Goal: Task Accomplishment & Management: Manage account settings

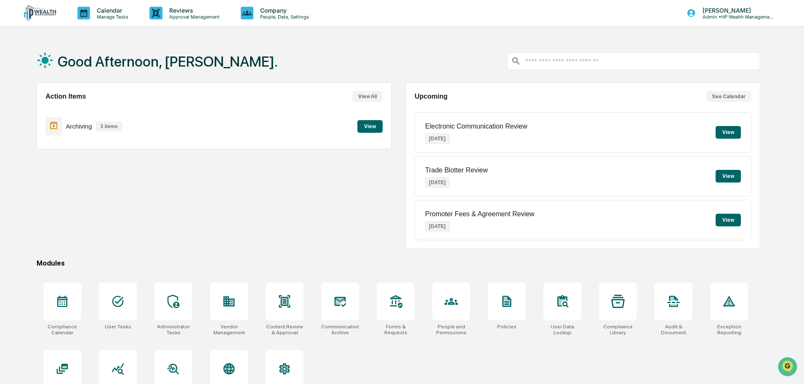
click at [372, 125] on button "View" at bounding box center [370, 126] width 25 height 13
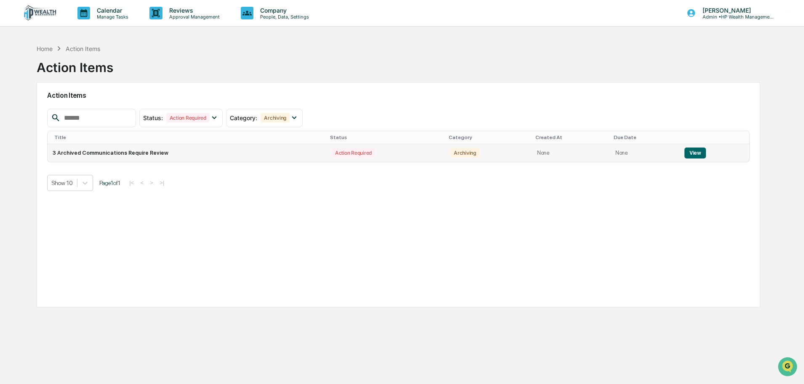
click at [694, 152] on button "View" at bounding box center [695, 152] width 21 height 11
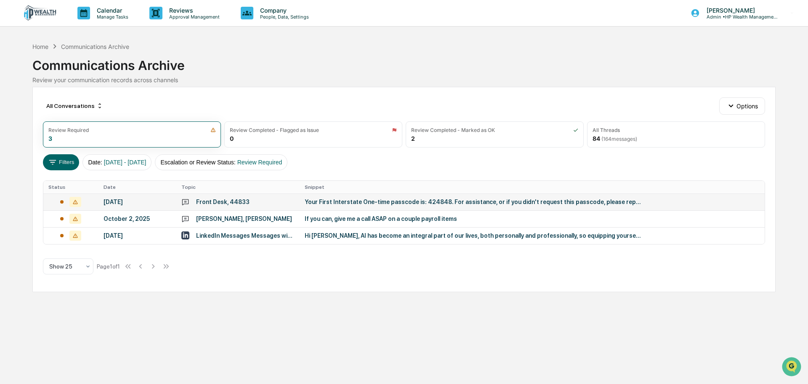
click at [483, 202] on div "Your First Interstate One-time passcode is: 424848. For assistance, or if you d…" at bounding box center [473, 201] width 337 height 7
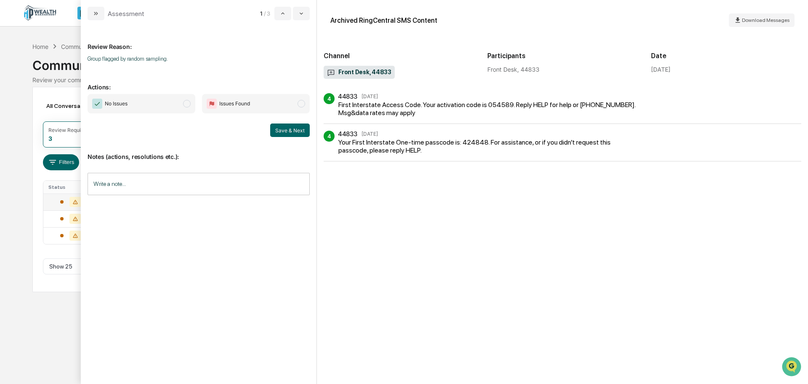
click at [101, 15] on button "modal" at bounding box center [96, 13] width 17 height 13
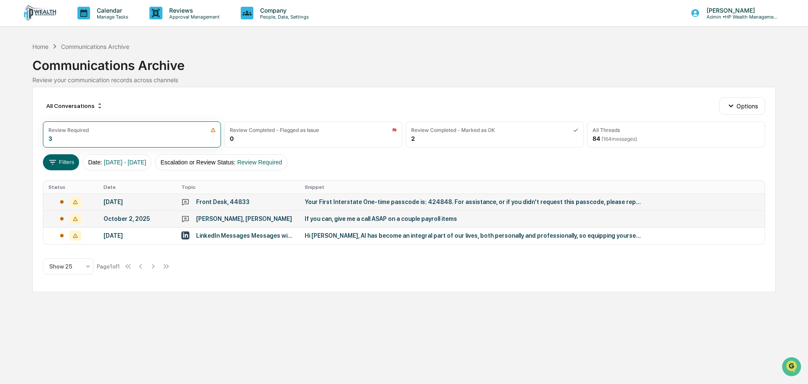
click at [352, 222] on td "If you can, give me a call ASAP on a couple payroll items" at bounding box center [532, 218] width 465 height 17
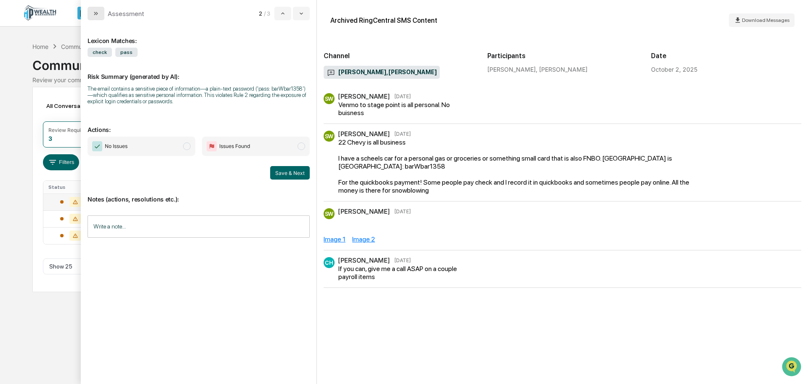
click at [94, 15] on icon "modal" at bounding box center [96, 13] width 7 height 7
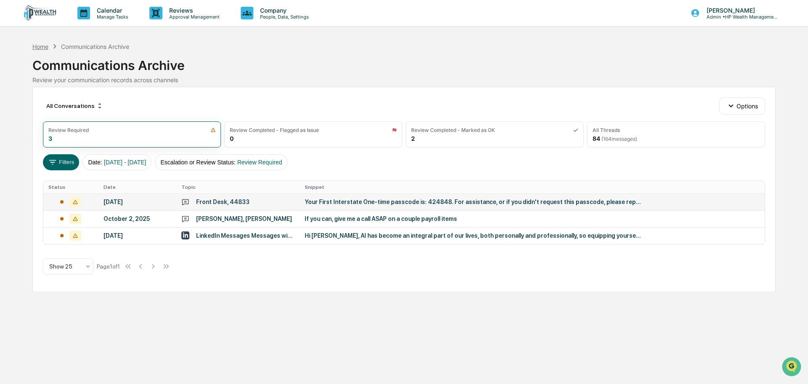
click at [45, 46] on div "Home" at bounding box center [40, 46] width 16 height 7
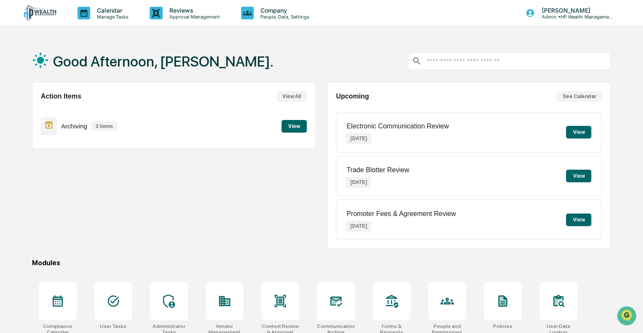
click at [290, 129] on button "View" at bounding box center [293, 126] width 25 height 13
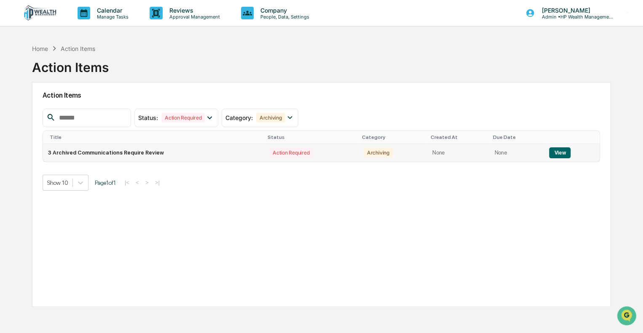
click at [555, 155] on button "View" at bounding box center [559, 152] width 21 height 11
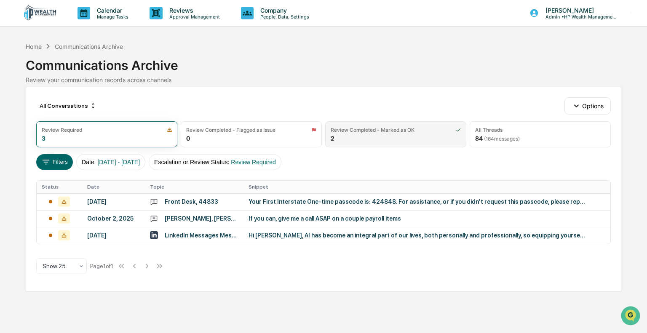
click at [381, 131] on div "Review Completed - Marked as OK" at bounding box center [373, 130] width 84 height 6
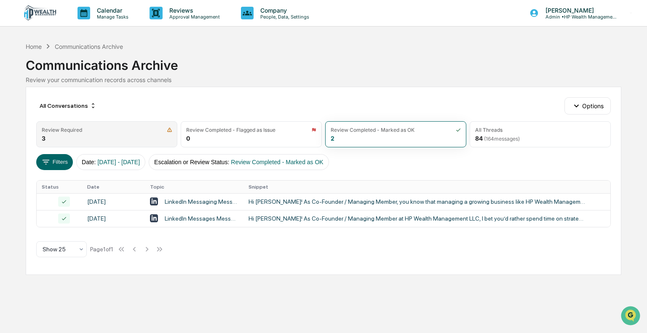
drag, startPoint x: 76, startPoint y: 136, endPoint x: 89, endPoint y: 139, distance: 13.4
click at [76, 136] on div "Review Required 3" at bounding box center [106, 134] width 141 height 26
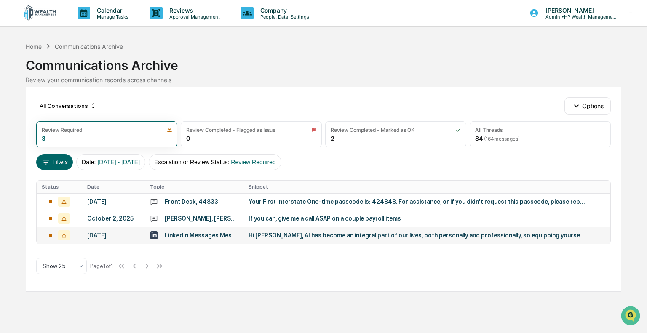
click at [192, 237] on div "LinkedIn Messages Messages with Kevin Smyth, Matt Amsberry" at bounding box center [202, 235] width 74 height 7
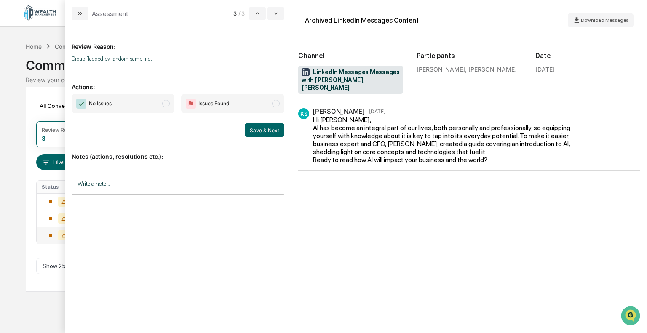
click at [166, 104] on span "modal" at bounding box center [166, 104] width 8 height 8
click at [195, 178] on input "Write a note..." at bounding box center [178, 184] width 213 height 22
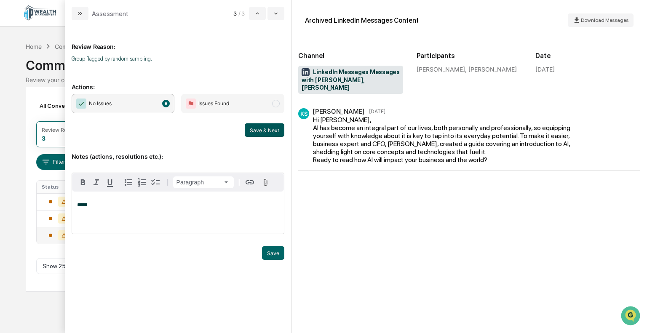
click at [262, 131] on button "Save & Next" at bounding box center [265, 129] width 40 height 13
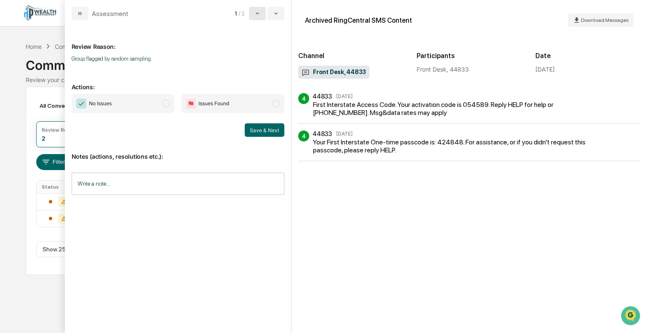
click at [258, 13] on icon "modal" at bounding box center [257, 13] width 3 height 2
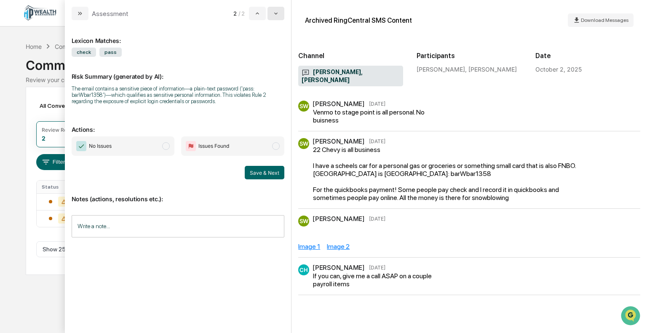
click at [273, 16] on icon "modal" at bounding box center [275, 13] width 7 height 7
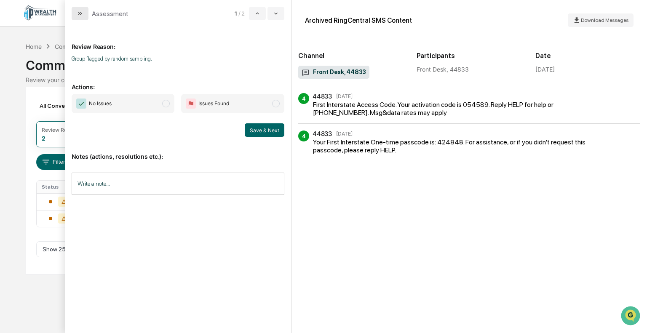
click at [82, 13] on icon "modal" at bounding box center [80, 13] width 7 height 7
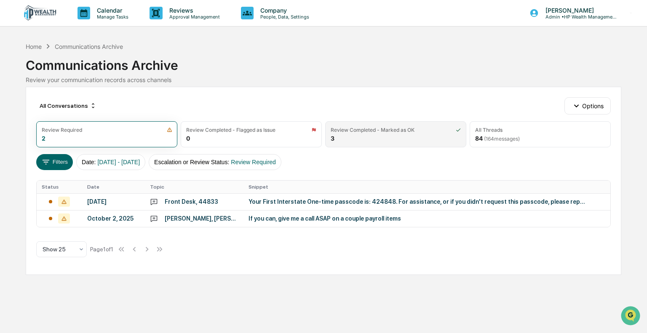
click at [357, 138] on div "Review Completed - Marked as OK 3" at bounding box center [395, 134] width 141 height 26
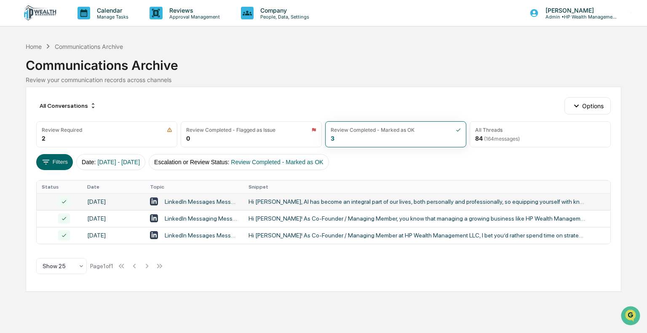
click at [189, 203] on div "LinkedIn Messages Messages with Kevin Smyth, Matt Amsberry" at bounding box center [202, 201] width 74 height 7
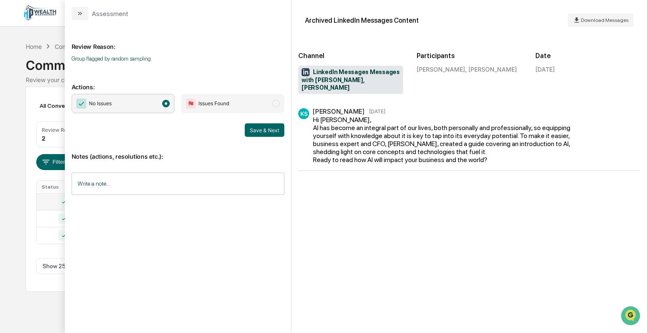
click at [187, 183] on input "Write a note..." at bounding box center [178, 184] width 213 height 22
click at [274, 256] on button "Save" at bounding box center [273, 252] width 22 height 13
click at [270, 129] on button "Save & Next" at bounding box center [265, 129] width 40 height 13
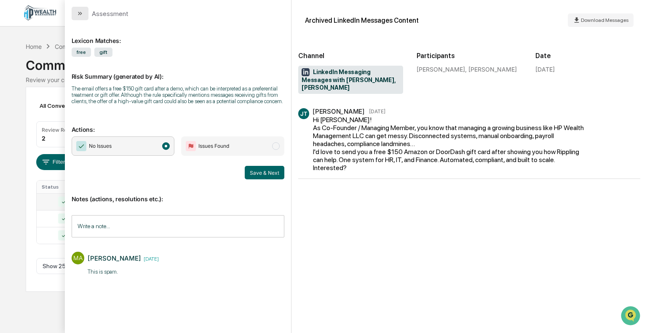
click at [80, 15] on icon "modal" at bounding box center [81, 13] width 2 height 3
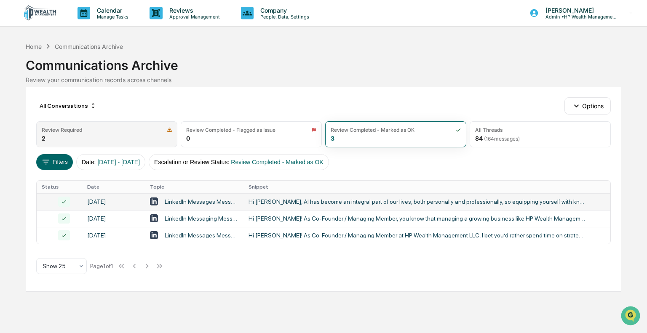
click at [117, 133] on div "Review Required 2" at bounding box center [106, 134] width 141 height 26
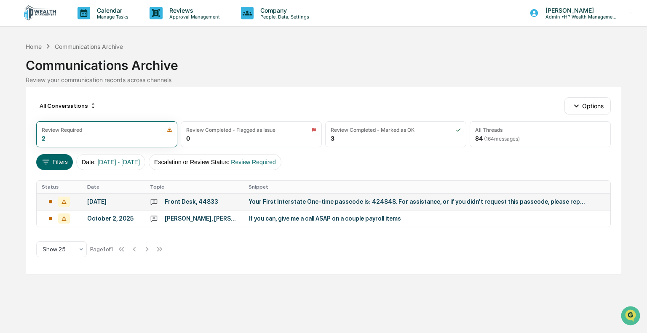
click at [109, 204] on div "October 7, 2025" at bounding box center [113, 201] width 53 height 7
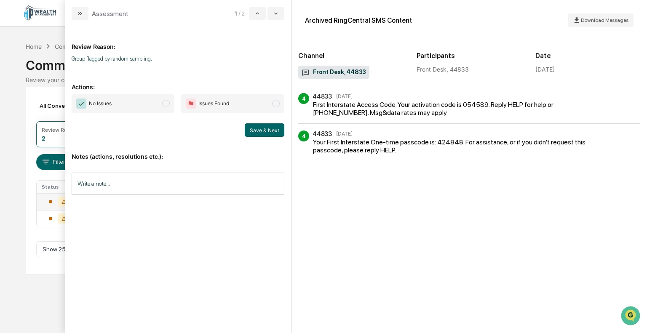
click at [167, 105] on span "modal" at bounding box center [166, 104] width 8 height 8
click at [262, 129] on button "Save & Next" at bounding box center [265, 129] width 40 height 13
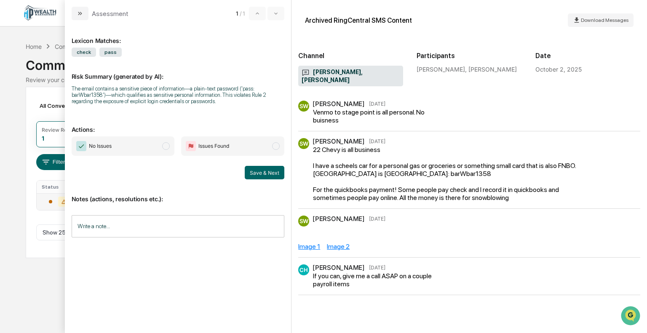
drag, startPoint x: 278, startPoint y: 146, endPoint x: 280, endPoint y: 158, distance: 12.8
click at [278, 151] on span "Issues Found" at bounding box center [232, 145] width 103 height 19
click at [263, 222] on input "Write a note..." at bounding box center [178, 226] width 213 height 22
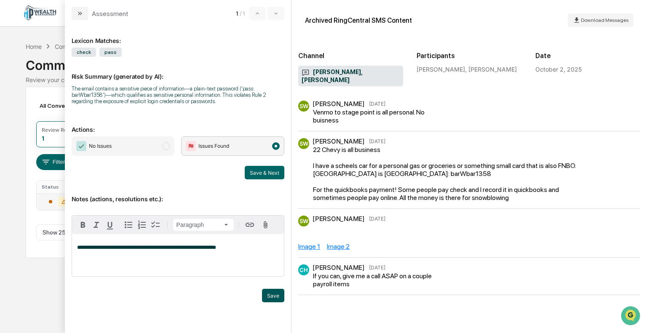
click at [272, 298] on button "Save" at bounding box center [273, 295] width 22 height 13
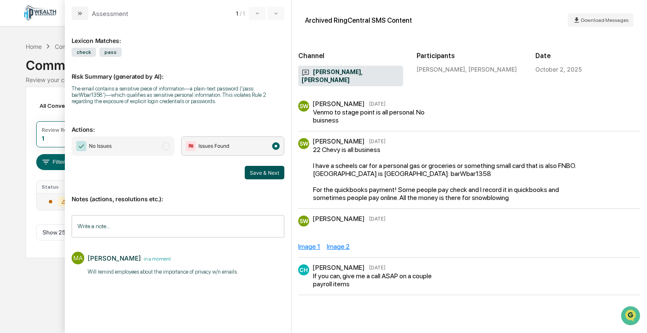
click at [267, 173] on button "Save & Next" at bounding box center [265, 172] width 40 height 13
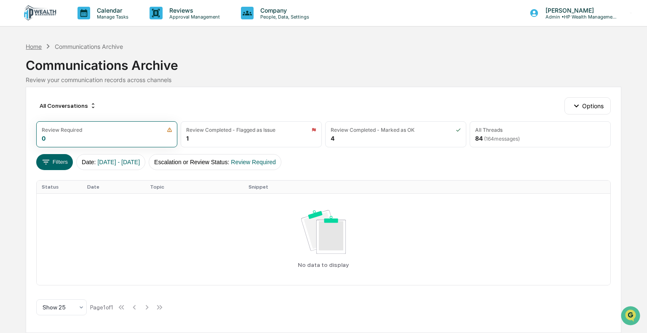
click at [32, 46] on div "Home" at bounding box center [34, 46] width 16 height 7
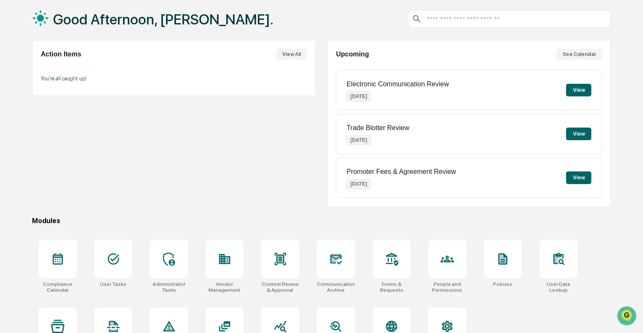
scroll to position [74, 0]
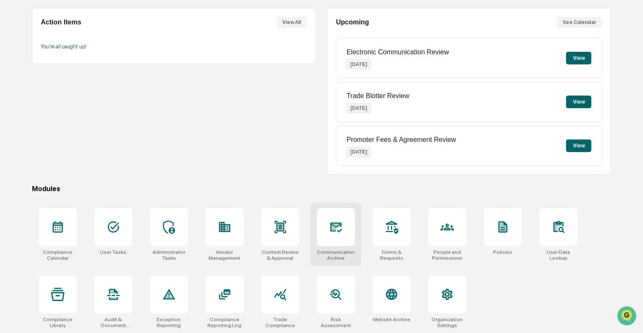
click at [337, 254] on div "Communications Archive" at bounding box center [336, 255] width 38 height 12
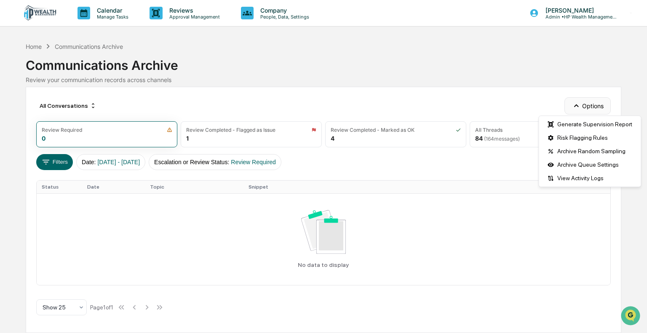
click at [579, 106] on icon "button" at bounding box center [575, 105] width 9 height 9
click at [581, 124] on div "Generate Supervision Report" at bounding box center [589, 123] width 99 height 13
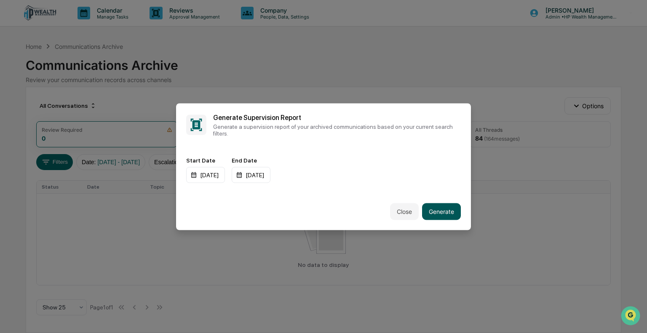
click at [438, 212] on button "Generate" at bounding box center [441, 211] width 39 height 17
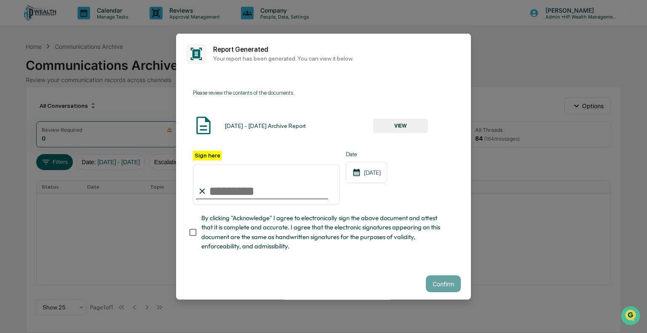
click at [407, 127] on button "VIEW" at bounding box center [400, 126] width 55 height 14
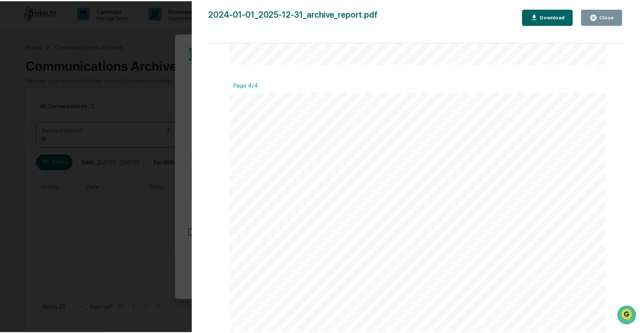
scroll to position [1447, 0]
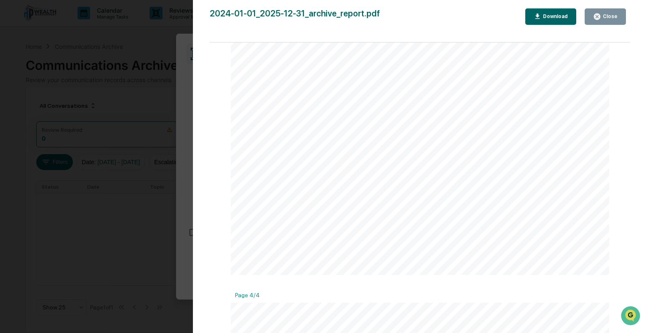
click at [606, 18] on div "Close" at bounding box center [609, 16] width 16 height 6
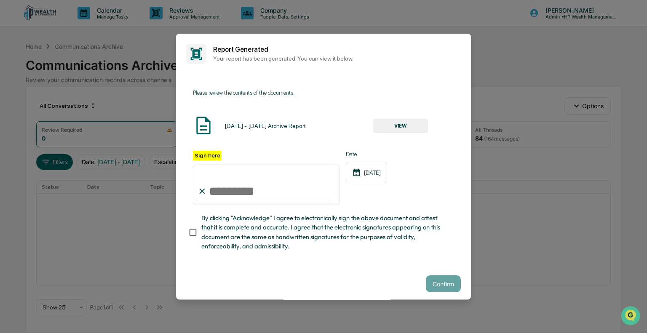
click at [243, 187] on input "Sign here" at bounding box center [266, 185] width 147 height 40
type input "**********"
click at [436, 286] on button "Confirm" at bounding box center [443, 283] width 35 height 17
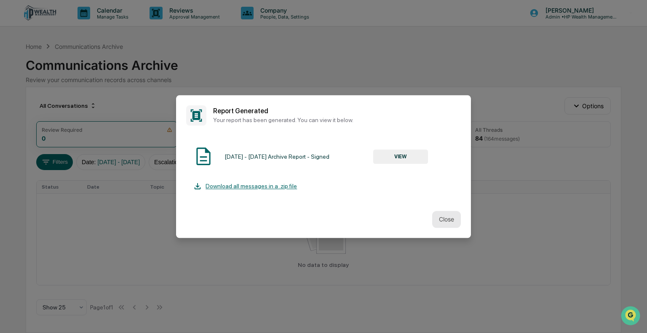
click at [436, 219] on button "Close" at bounding box center [446, 219] width 29 height 17
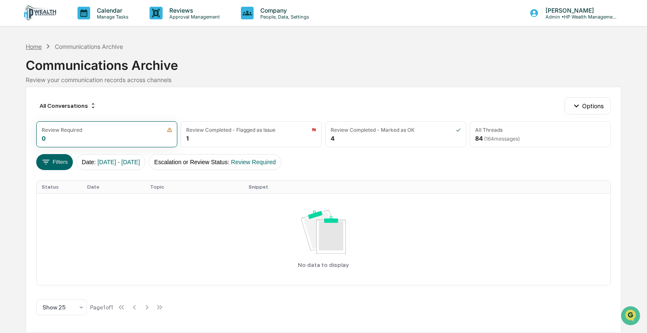
click at [32, 47] on div "Home" at bounding box center [34, 46] width 16 height 7
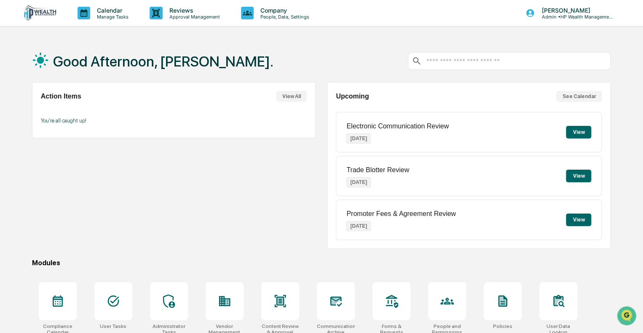
click at [581, 99] on button "See Calendar" at bounding box center [578, 96] width 45 height 11
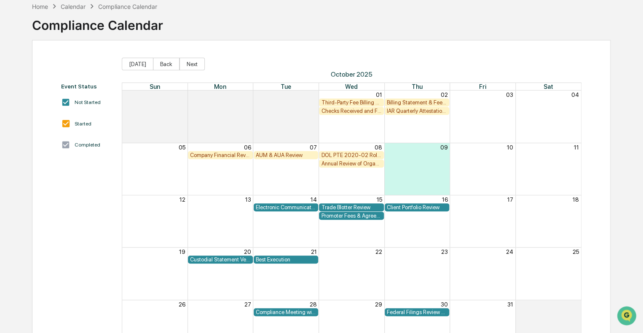
scroll to position [79, 0]
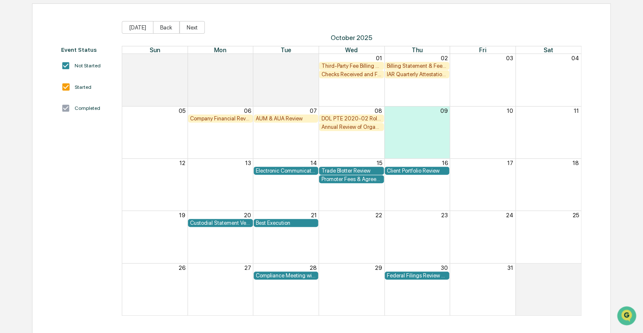
click at [350, 74] on div "Checks Received and Forwarded Log" at bounding box center [351, 74] width 61 height 6
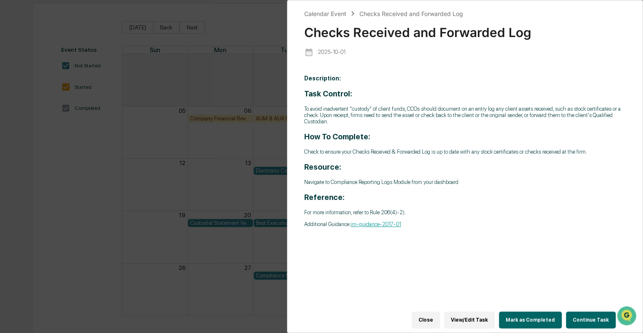
click at [587, 317] on button "Continue Task" at bounding box center [591, 320] width 50 height 17
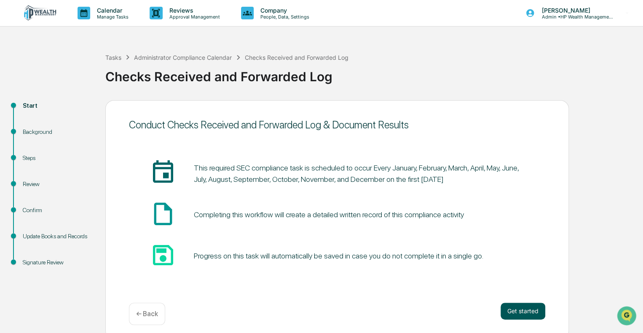
click at [517, 309] on button "Get started" at bounding box center [522, 311] width 45 height 17
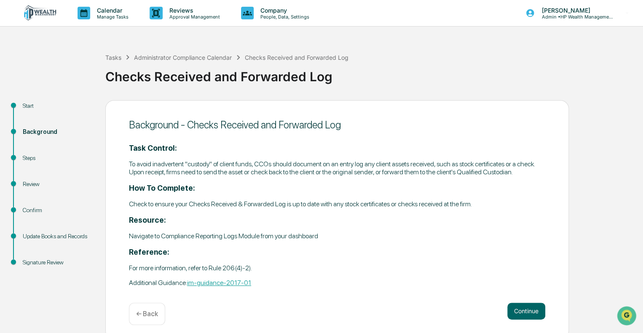
scroll to position [5, 0]
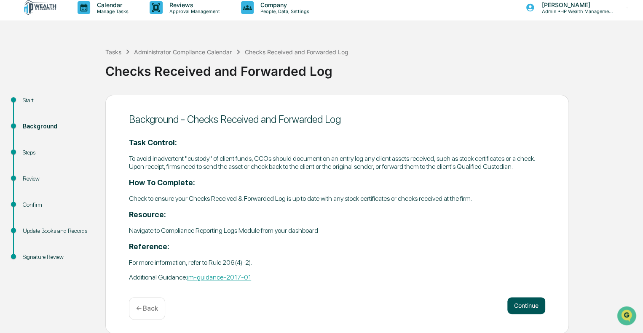
click at [523, 306] on button "Continue" at bounding box center [526, 305] width 38 height 17
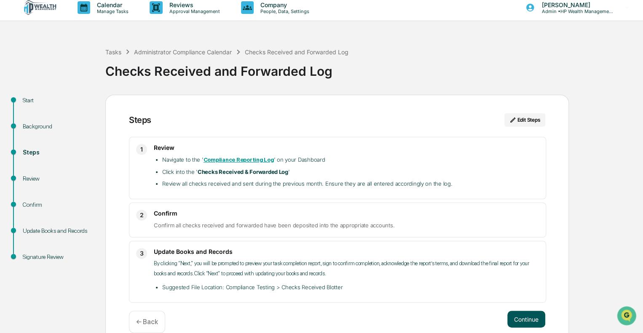
click at [525, 320] on button "Continue" at bounding box center [526, 319] width 38 height 17
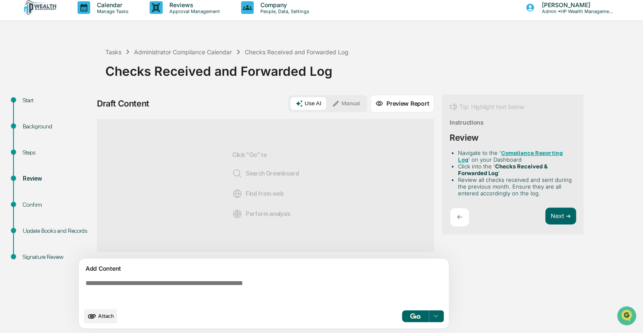
click at [348, 103] on button "Manual" at bounding box center [346, 103] width 38 height 13
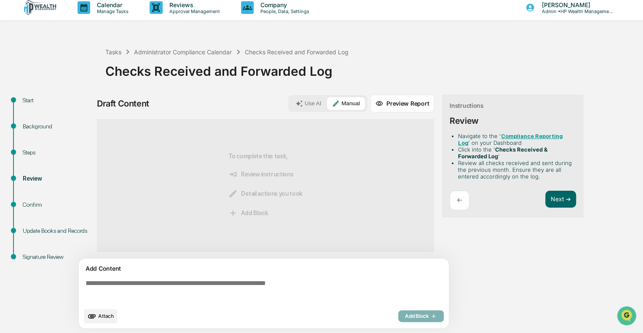
click at [290, 270] on div "Add Content" at bounding box center [264, 269] width 360 height 10
click at [292, 281] on textarea at bounding box center [265, 291] width 366 height 30
click at [115, 53] on div "Tasks" at bounding box center [113, 51] width 16 height 7
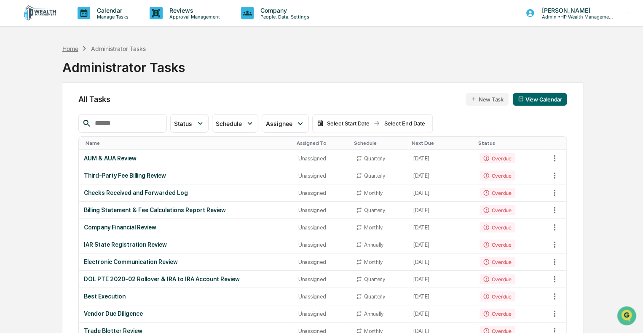
click at [69, 50] on div "Home" at bounding box center [70, 48] width 16 height 7
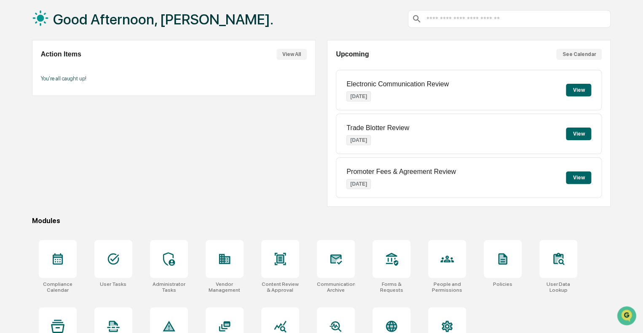
scroll to position [74, 0]
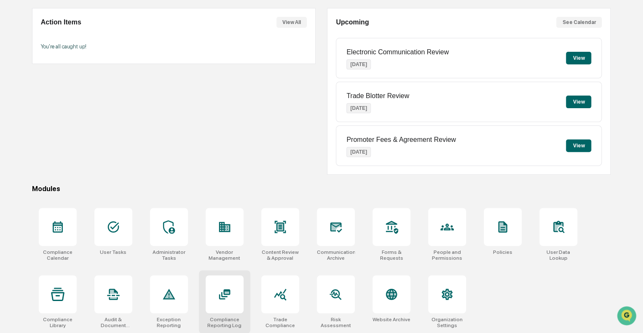
click at [232, 298] on div at bounding box center [224, 294] width 38 height 38
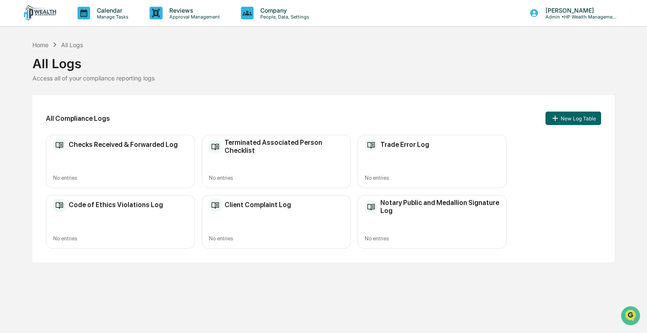
click at [103, 149] on div "Checks Received & Forwarded Log" at bounding box center [115, 145] width 125 height 13
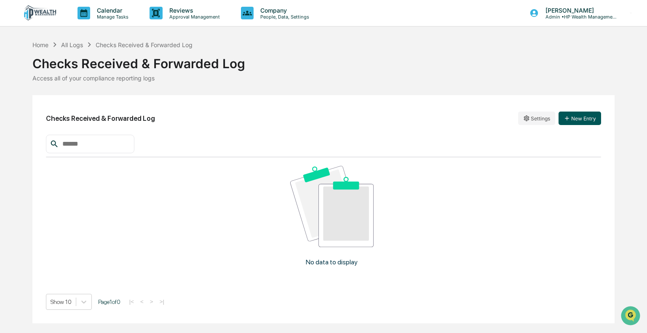
click at [587, 115] on button "New Entry" at bounding box center [579, 118] width 43 height 13
click at [43, 44] on div "Home" at bounding box center [40, 44] width 16 height 7
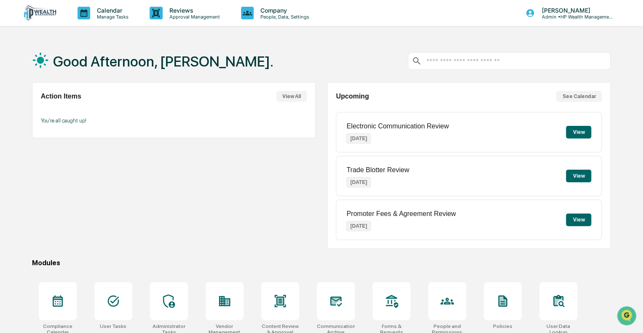
click at [581, 97] on button "See Calendar" at bounding box center [578, 96] width 45 height 11
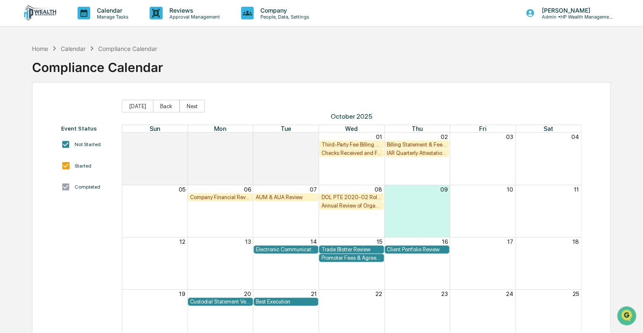
click at [417, 144] on div "Billing Statement & Fee Calculations Report Review" at bounding box center [417, 144] width 61 height 6
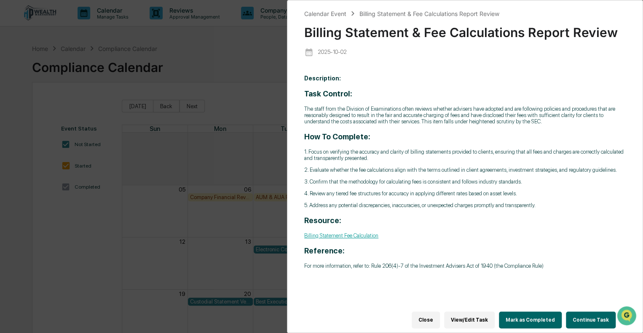
click at [434, 319] on button "Close" at bounding box center [425, 320] width 28 height 17
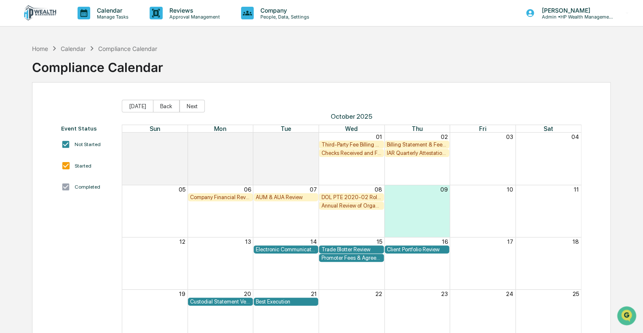
click at [221, 196] on div "Company Financial Review" at bounding box center [220, 197] width 61 height 6
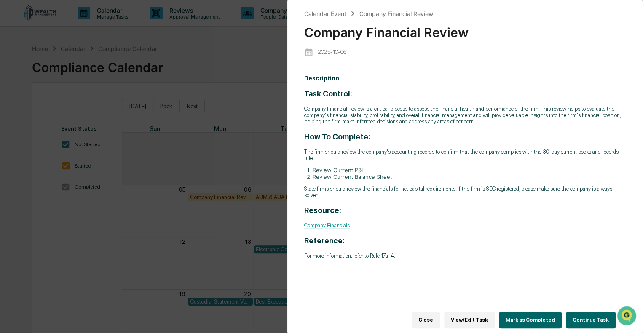
click at [429, 319] on button "Close" at bounding box center [425, 320] width 28 height 17
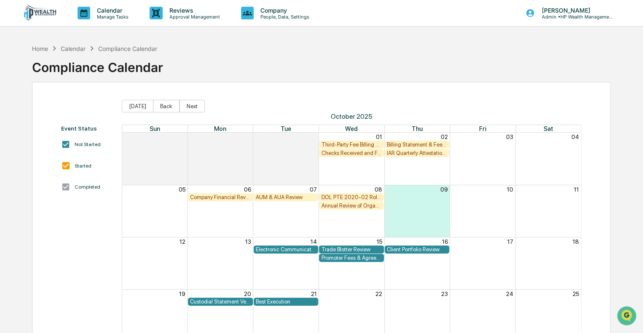
click at [280, 197] on div "AUM & AUA Review" at bounding box center [286, 197] width 61 height 6
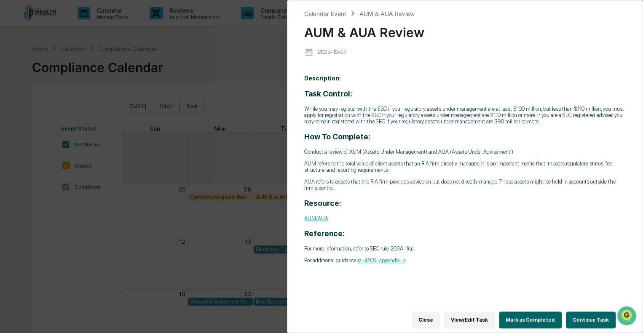
click at [432, 318] on button "Close" at bounding box center [425, 320] width 28 height 17
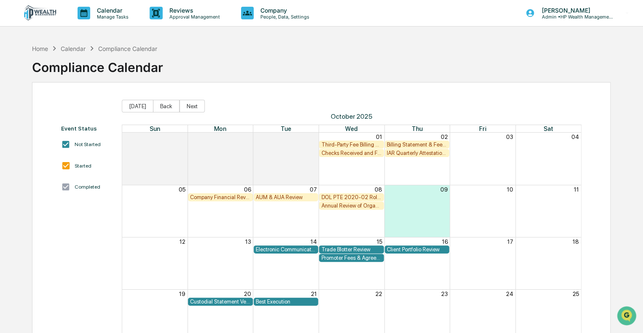
click at [342, 249] on div "Trade Blotter Review" at bounding box center [351, 249] width 61 height 6
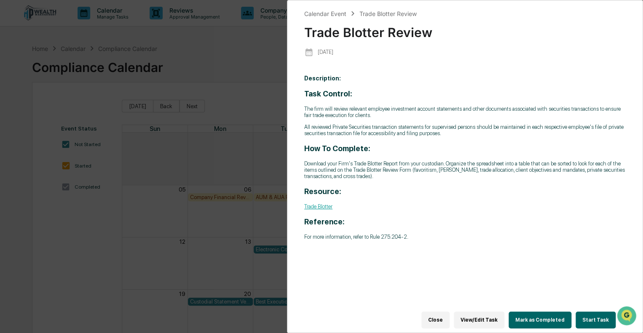
click at [596, 318] on button "Start Task" at bounding box center [595, 320] width 40 height 17
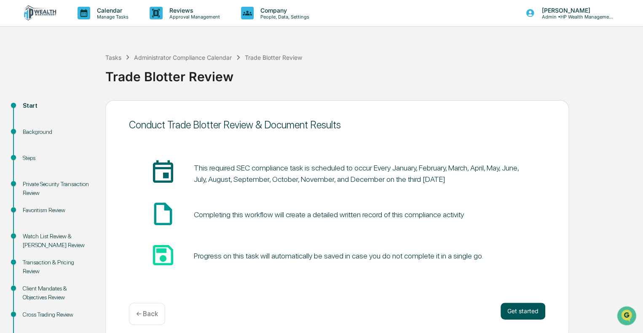
click at [526, 313] on button "Get started" at bounding box center [522, 311] width 45 height 17
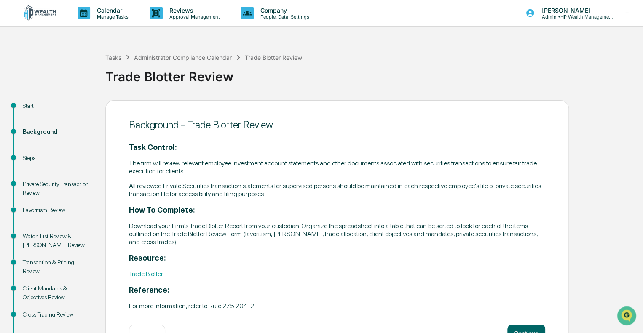
click at [33, 11] on img at bounding box center [40, 13] width 40 height 16
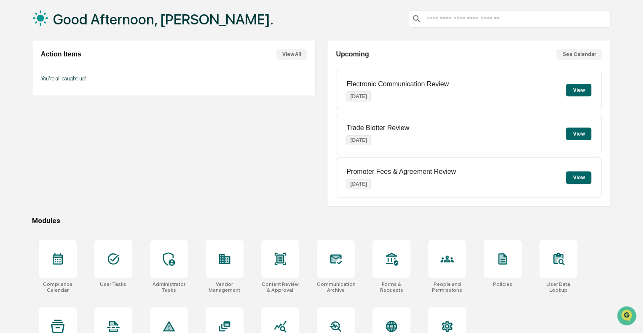
scroll to position [74, 0]
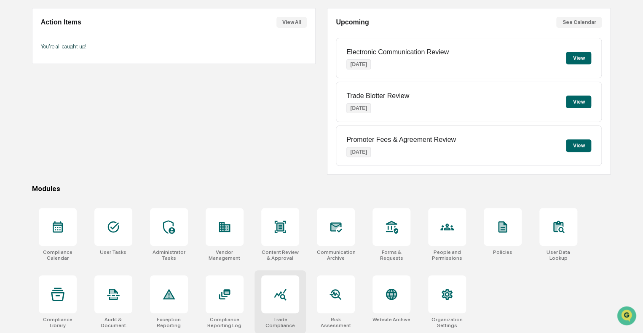
click at [283, 299] on icon at bounding box center [279, 294] width 13 height 13
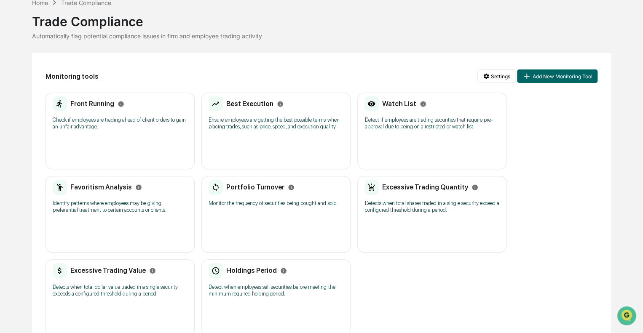
scroll to position [58, 0]
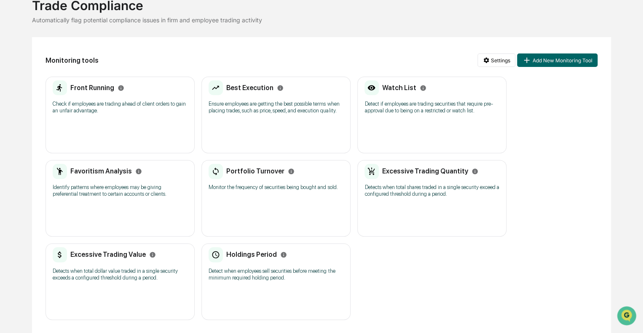
click at [94, 104] on p "Check if employees are trading ahead of client orders to gain an unfair advanta…" at bounding box center [120, 107] width 135 height 13
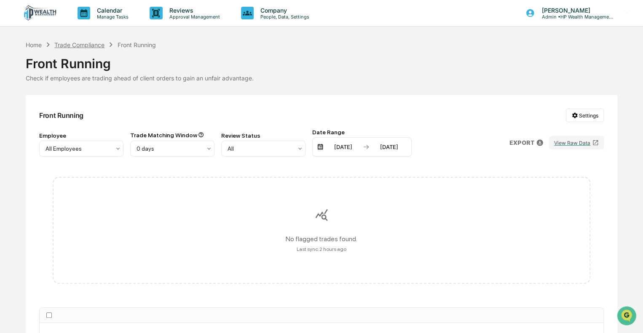
click at [81, 45] on div "Trade Compliance" at bounding box center [79, 44] width 50 height 7
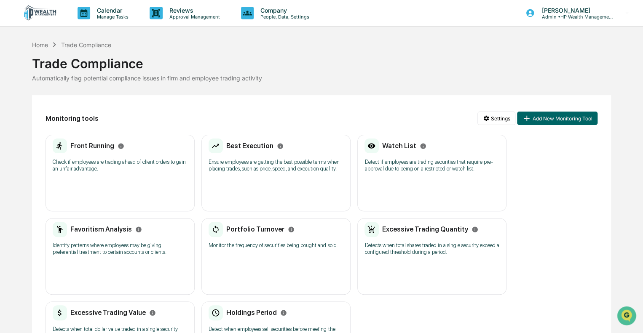
scroll to position [42, 0]
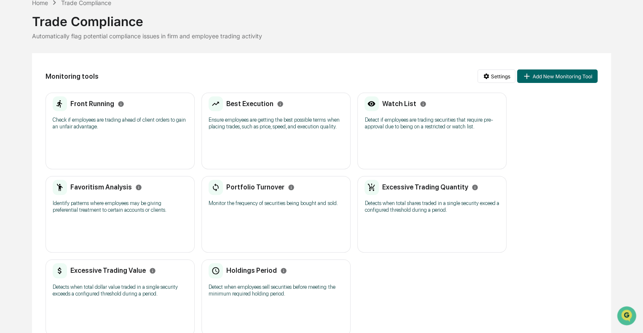
click at [256, 121] on p "Ensure employees are getting the best possible terms when placing trades, such …" at bounding box center [275, 123] width 135 height 13
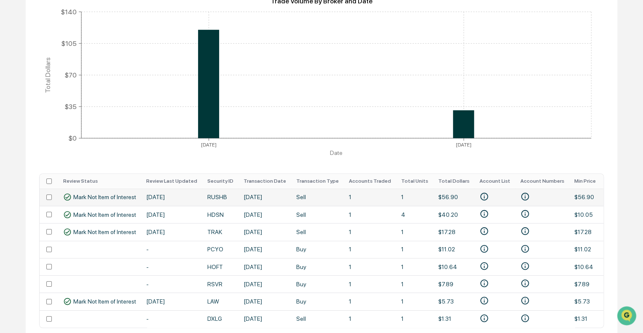
scroll to position [211, 0]
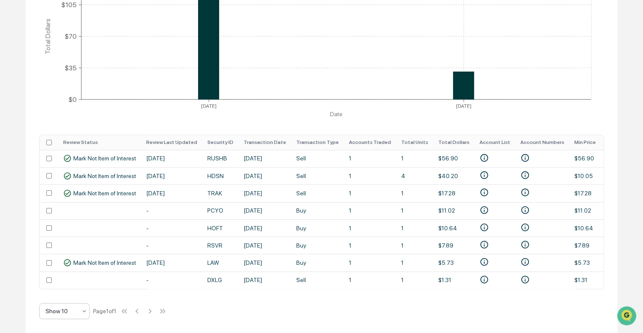
click at [85, 313] on icon at bounding box center [84, 311] width 7 height 7
click at [67, 272] on div "Show 50" at bounding box center [65, 272] width 50 height 17
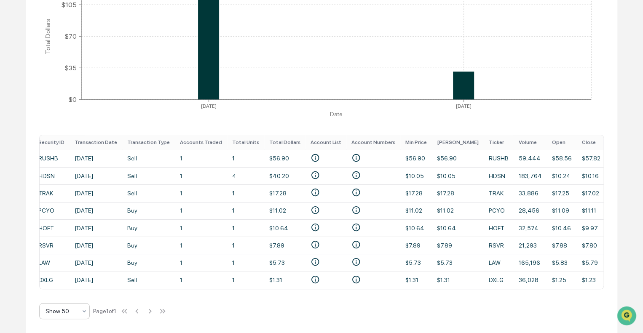
scroll to position [0, 170]
drag, startPoint x: 294, startPoint y: 285, endPoint x: 134, endPoint y: 292, distance: 159.7
click at [134, 292] on div "Best Execution Settings Review Status All Date Range 04/09/2025 10/09/2025 EXPO…" at bounding box center [321, 110] width 591 height 445
click at [135, 290] on div "Best Execution Settings Review Status All Date Range 04/09/2025 10/09/2025 EXPO…" at bounding box center [321, 110] width 591 height 445
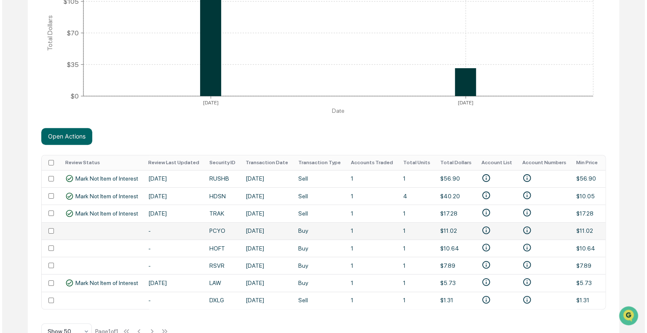
scroll to position [234, 0]
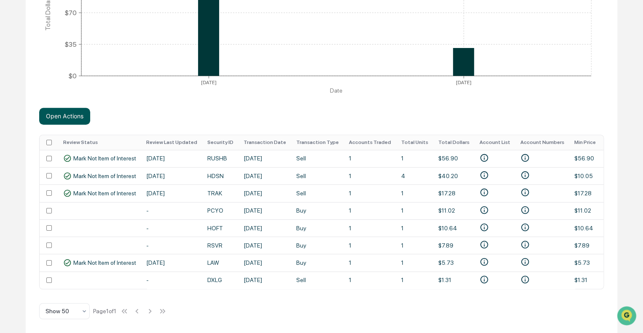
click at [66, 111] on button "Open Actions" at bounding box center [64, 116] width 51 height 17
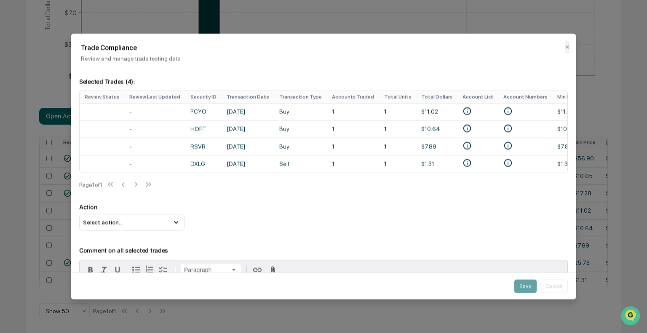
scroll to position [4, 0]
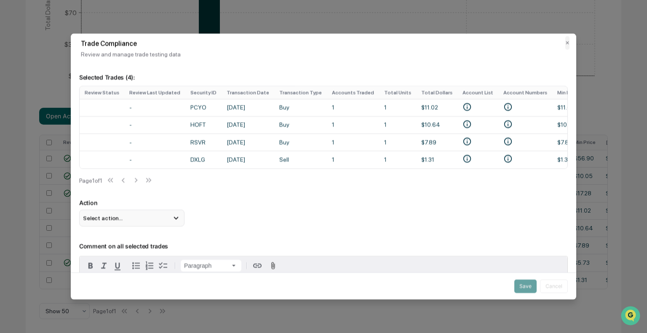
click at [174, 222] on icon at bounding box center [175, 217] width 9 height 9
click at [141, 256] on div "Mark Not Item of Interest" at bounding box center [132, 251] width 99 height 9
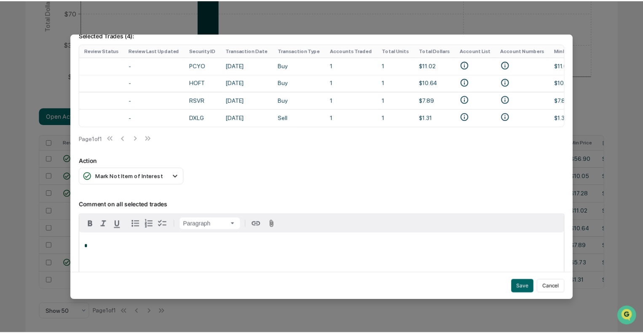
scroll to position [88, 0]
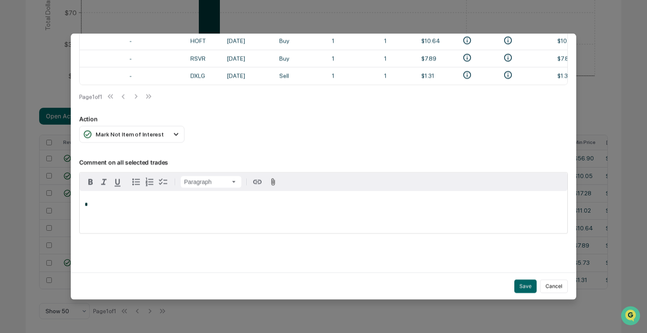
click at [263, 207] on p "*" at bounding box center [324, 205] width 478 height 6
click at [516, 280] on button "Save" at bounding box center [525, 286] width 22 height 13
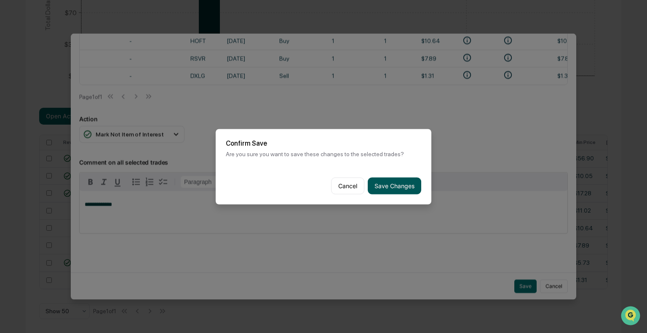
click at [401, 187] on button "Save Changes" at bounding box center [394, 185] width 53 height 17
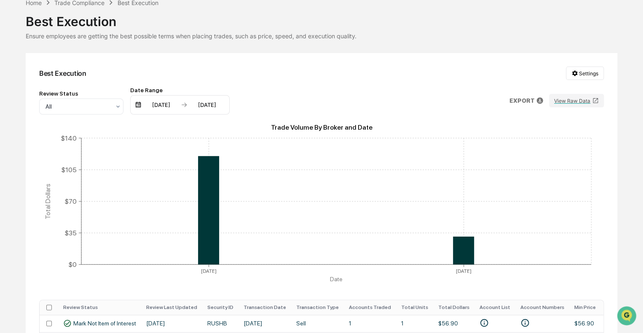
scroll to position [0, 0]
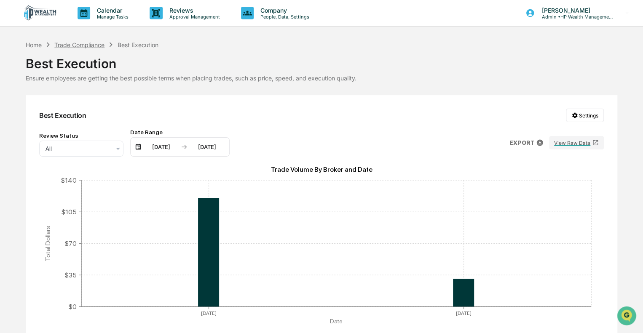
click at [80, 46] on div "Trade Compliance" at bounding box center [79, 44] width 50 height 7
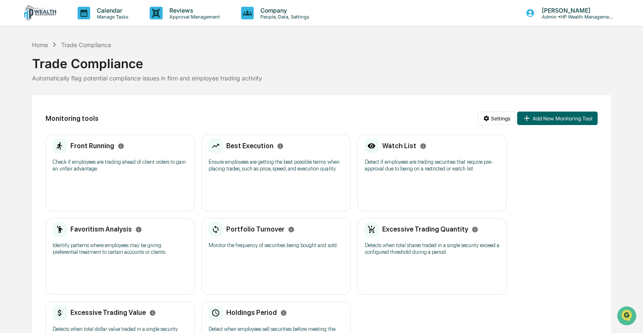
click at [414, 165] on p "Detect if employees are trading securities that require pre-approval due to bei…" at bounding box center [431, 165] width 135 height 13
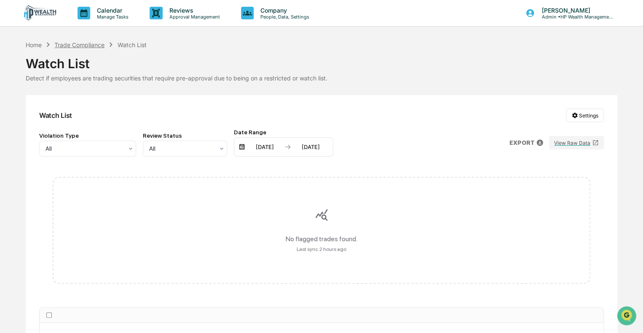
click at [76, 43] on div "Trade Compliance" at bounding box center [79, 44] width 50 height 7
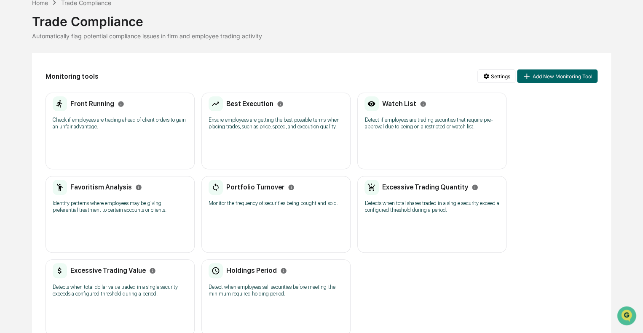
scroll to position [58, 0]
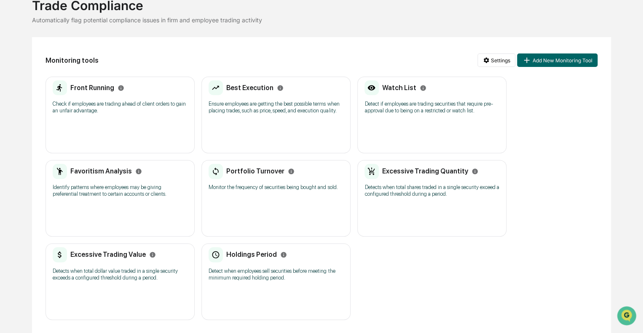
click at [113, 193] on p "Identify patterns where employees may be giving preferential treatment to certa…" at bounding box center [120, 190] width 135 height 13
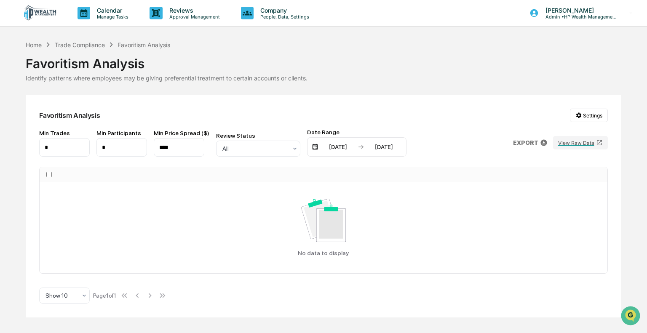
click at [89, 40] on div "Home Trade Compliance Favoritism Analysis" at bounding box center [98, 44] width 144 height 9
click at [89, 45] on div "Trade Compliance" at bounding box center [80, 44] width 50 height 7
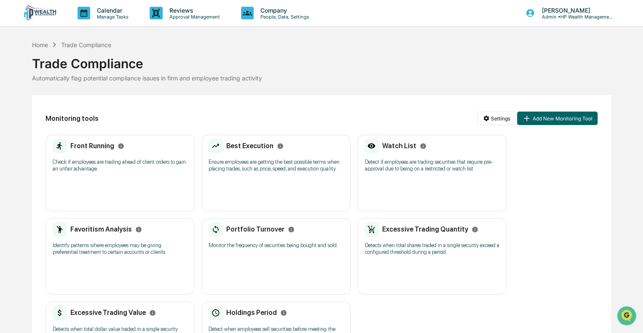
click at [251, 234] on div "Portfolio Turnover" at bounding box center [250, 229] width 85 height 15
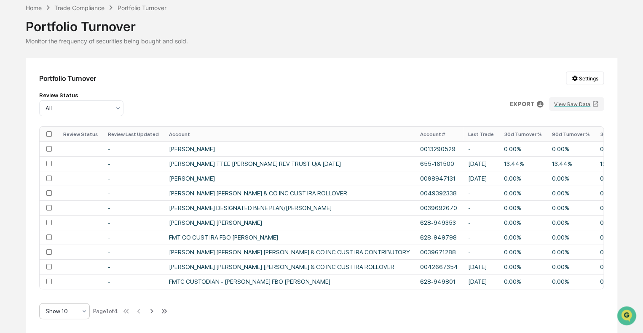
click at [86, 311] on icon at bounding box center [84, 311] width 7 height 7
click at [65, 275] on div "Show 50" at bounding box center [65, 272] width 50 height 17
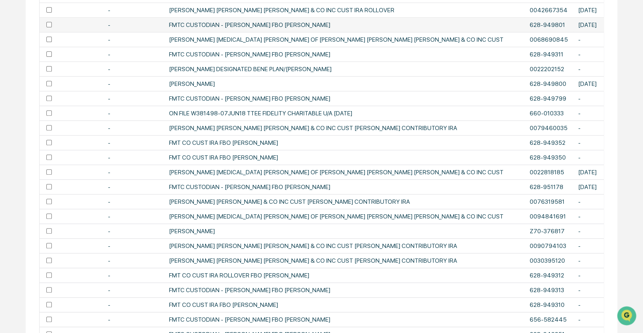
scroll to position [456, 0]
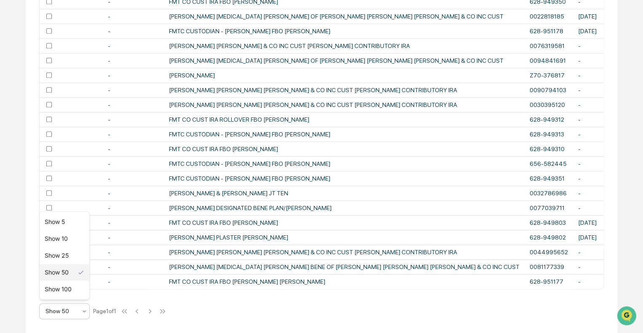
click at [85, 313] on icon at bounding box center [84, 311] width 7 height 7
click at [67, 289] on div "Show 100" at bounding box center [65, 289] width 50 height 17
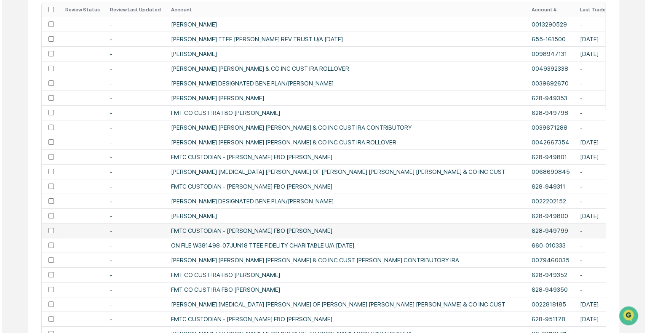
scroll to position [59, 0]
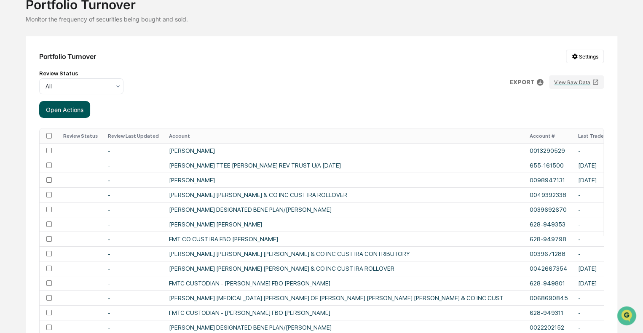
click at [67, 114] on button "Open Actions" at bounding box center [64, 109] width 51 height 17
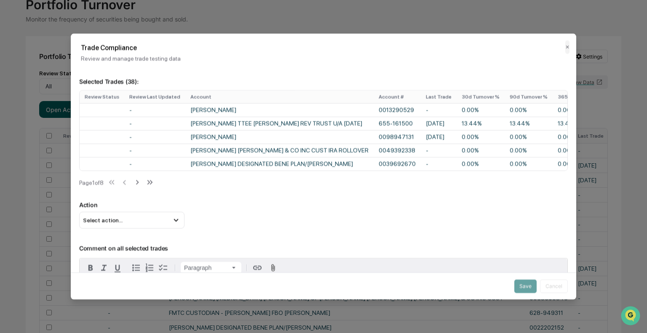
scroll to position [3, 0]
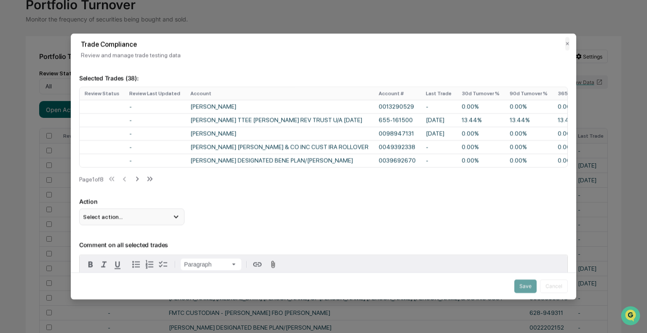
click at [176, 221] on icon at bounding box center [175, 216] width 9 height 9
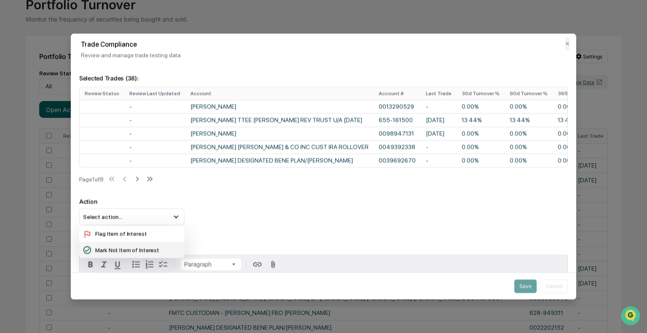
click at [140, 255] on div "Mark Not Item of Interest" at bounding box center [132, 249] width 99 height 9
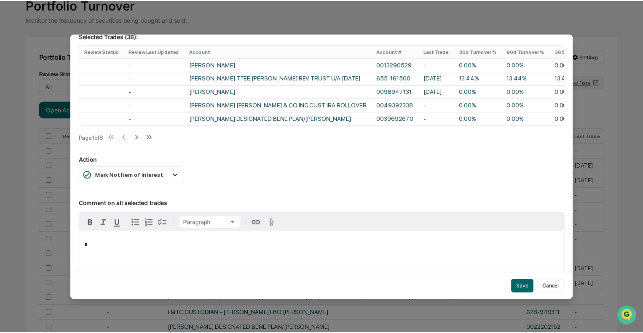
scroll to position [95, 0]
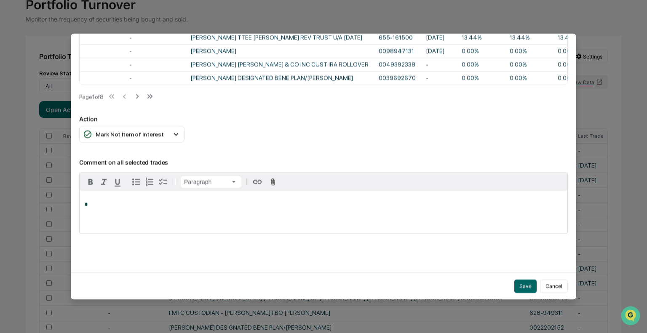
click at [269, 201] on p "*" at bounding box center [324, 204] width 478 height 6
click at [522, 283] on button "Save" at bounding box center [525, 286] width 22 height 13
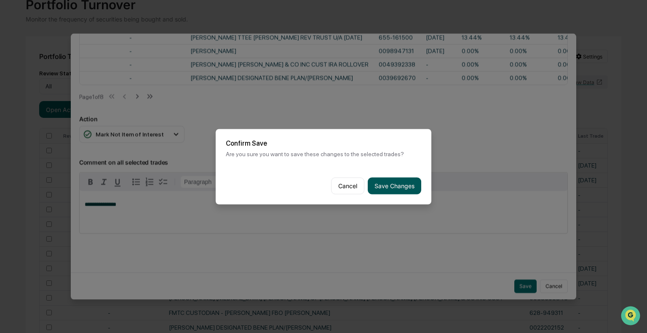
click at [397, 187] on button "Save Changes" at bounding box center [394, 185] width 53 height 17
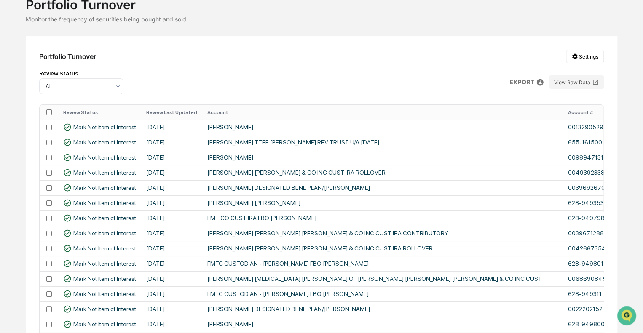
scroll to position [0, 0]
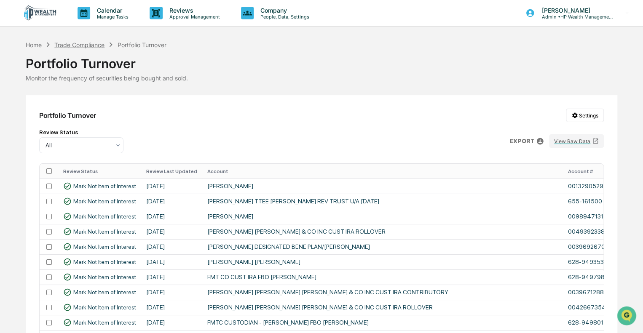
click at [79, 43] on div "Trade Compliance" at bounding box center [79, 44] width 50 height 7
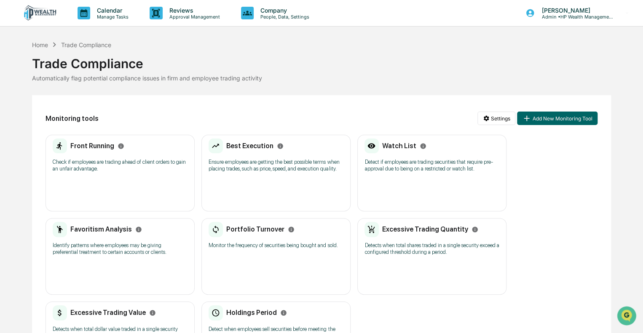
scroll to position [42, 0]
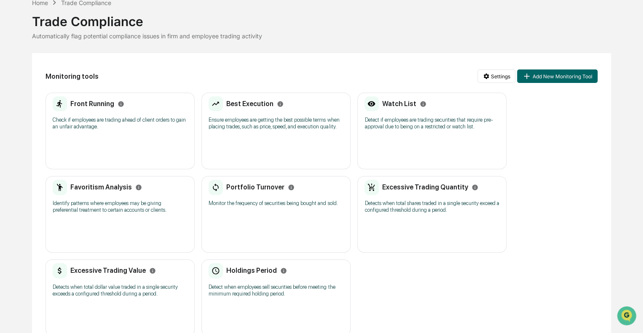
click at [423, 207] on p "Detects when total shares traded in a single security exceed a configured thres…" at bounding box center [431, 206] width 135 height 13
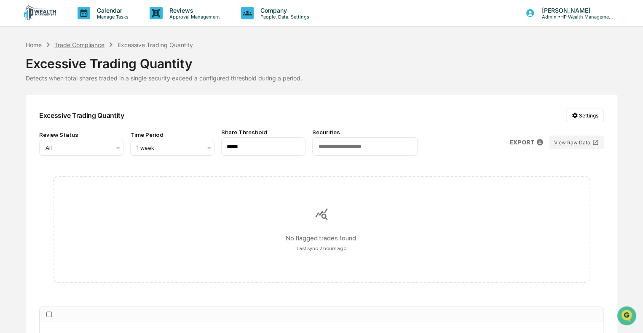
click at [68, 43] on div "Trade Compliance" at bounding box center [79, 44] width 50 height 7
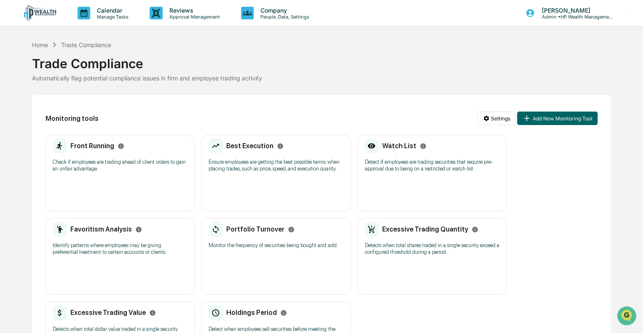
scroll to position [58, 0]
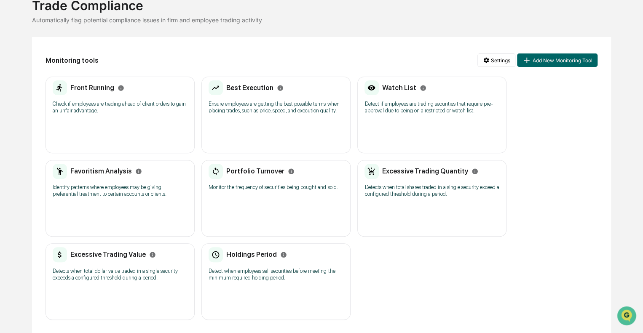
click at [97, 269] on p "Detects when total dollar value traded in a single security exceeds a configure…" at bounding box center [120, 274] width 135 height 13
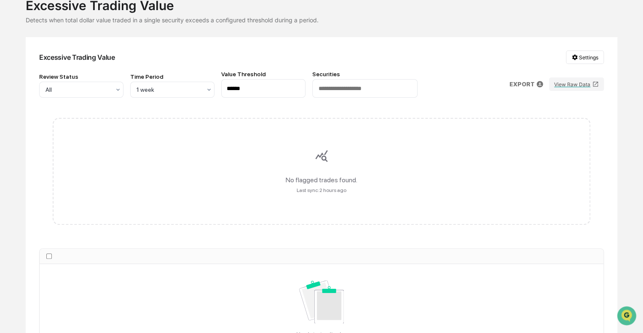
scroll to position [16, 0]
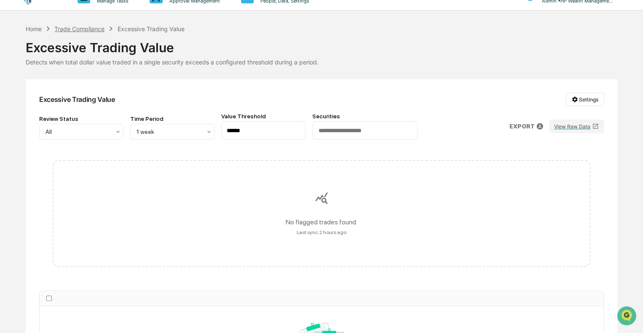
click at [77, 28] on div "Trade Compliance" at bounding box center [79, 28] width 50 height 7
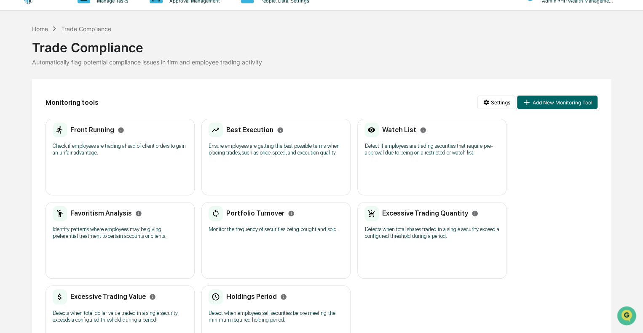
scroll to position [58, 0]
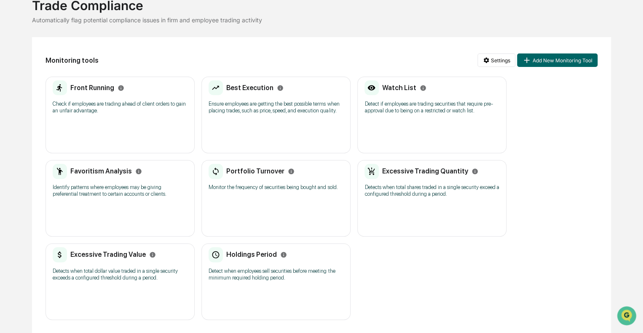
click at [261, 271] on p "Detect when employees sell securities before meeting the minimum required holdi…" at bounding box center [275, 274] width 135 height 13
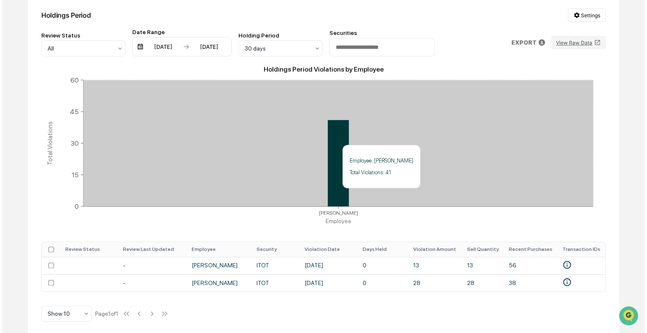
scroll to position [106, 0]
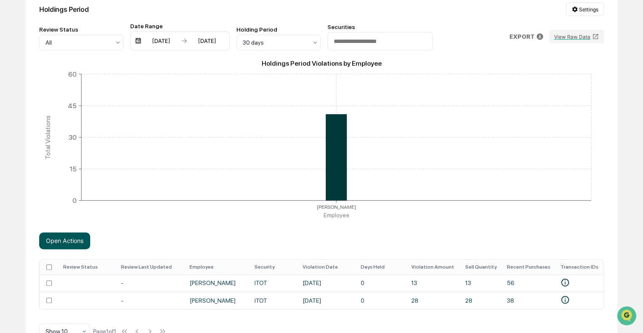
click at [50, 245] on button "Open Actions" at bounding box center [64, 240] width 51 height 17
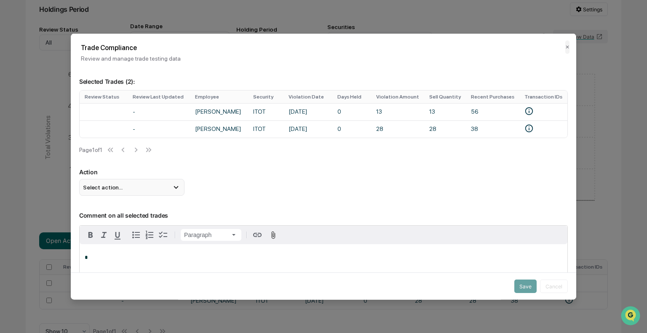
click at [175, 190] on icon at bounding box center [175, 187] width 9 height 9
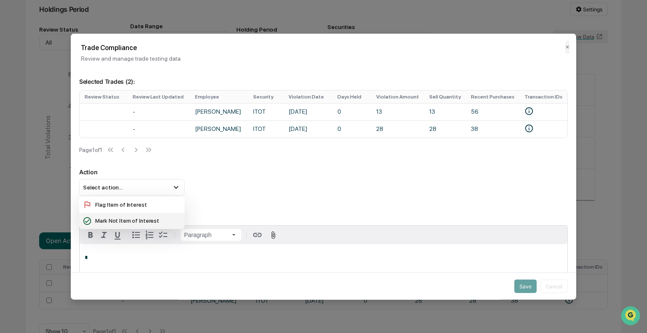
click at [155, 225] on div "Mark Not Item of Interest" at bounding box center [132, 220] width 99 height 9
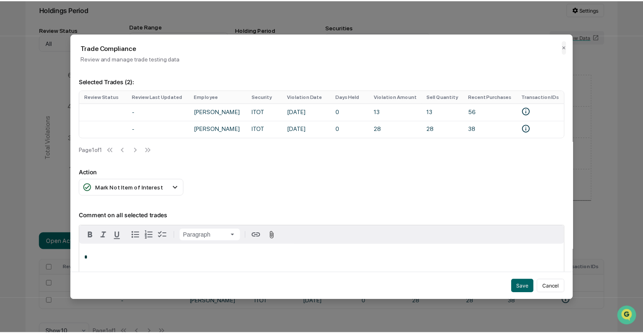
scroll to position [61, 0]
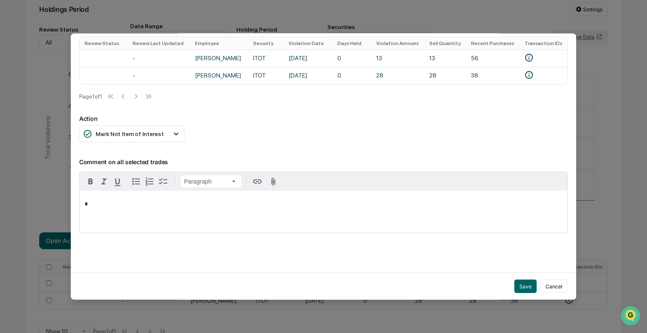
click at [312, 202] on p "*" at bounding box center [324, 204] width 478 height 6
click at [522, 283] on button "Save" at bounding box center [525, 286] width 22 height 13
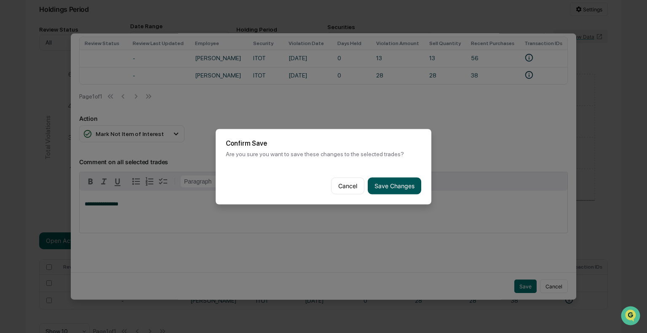
click at [384, 184] on button "Save Changes" at bounding box center [394, 185] width 53 height 17
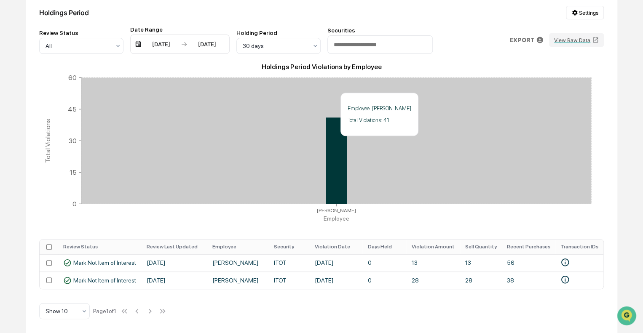
scroll to position [0, 0]
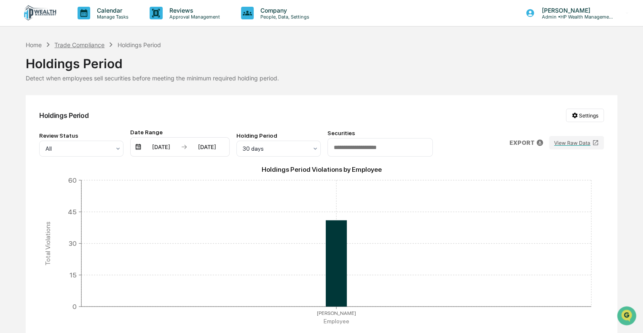
click at [85, 47] on div "Trade Compliance" at bounding box center [79, 44] width 50 height 7
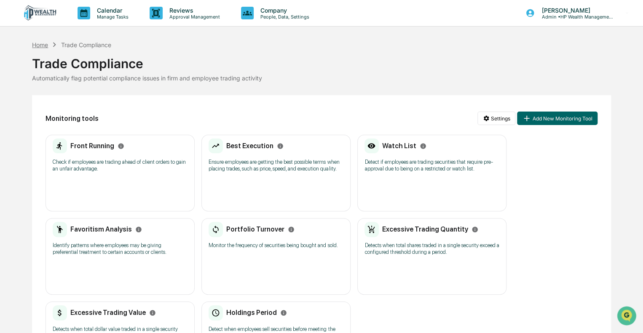
click at [36, 43] on div "Home" at bounding box center [40, 44] width 16 height 7
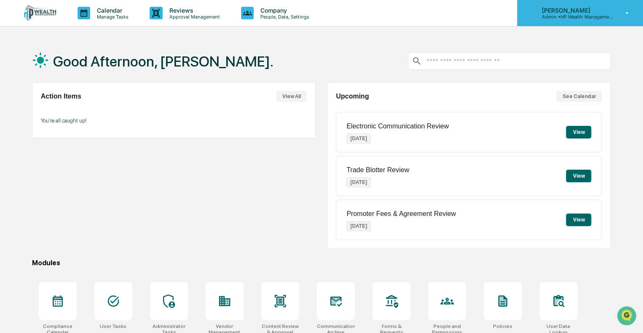
click at [629, 13] on icon at bounding box center [626, 13] width 15 height 8
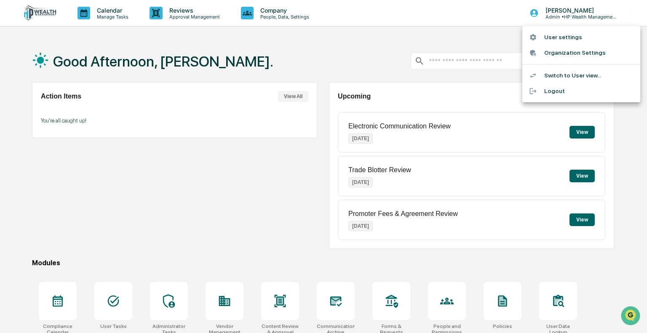
click at [490, 43] on div at bounding box center [323, 166] width 647 height 333
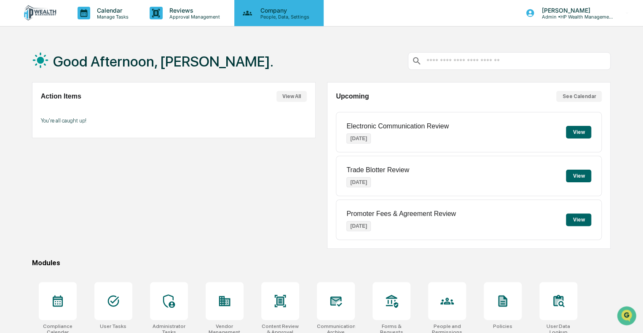
click at [278, 13] on p "Company" at bounding box center [283, 10] width 60 height 7
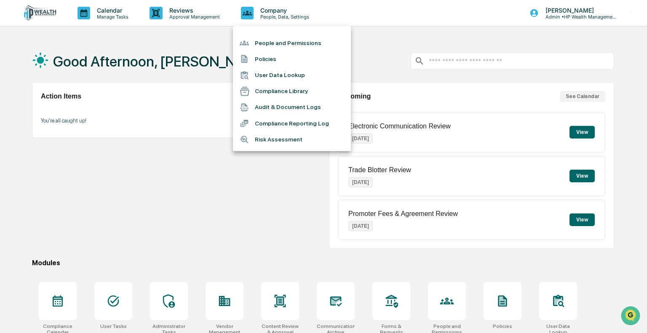
click at [290, 40] on li "People and Permissions" at bounding box center [292, 43] width 118 height 16
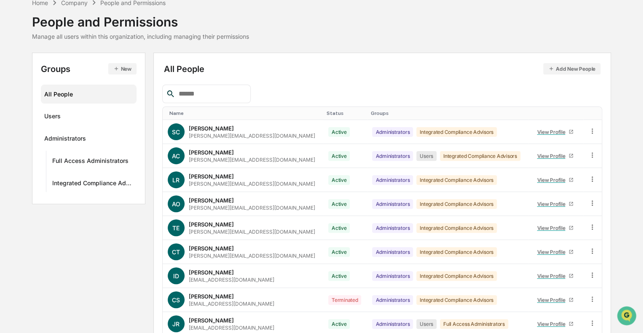
scroll to position [84, 0]
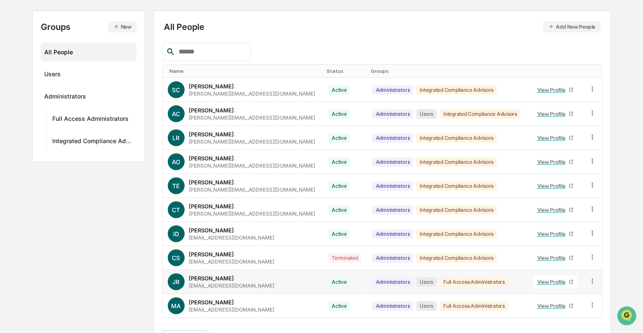
click at [593, 279] on icon at bounding box center [592, 281] width 8 height 8
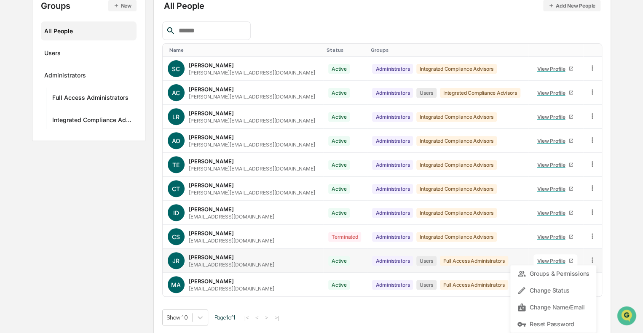
click at [545, 260] on div "View Profile" at bounding box center [552, 261] width 32 height 6
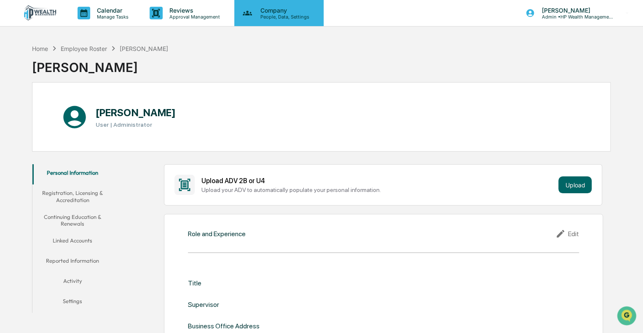
click at [267, 14] on p "People, Data, Settings" at bounding box center [283, 17] width 60 height 6
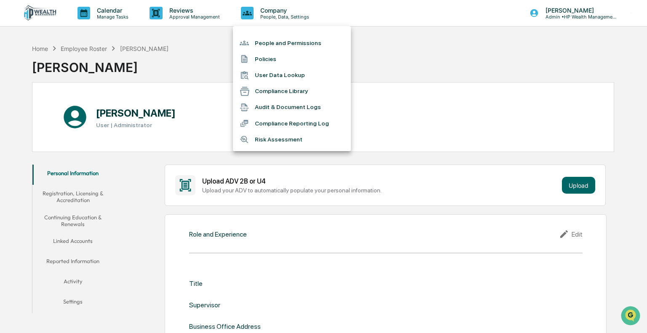
click at [260, 78] on li "User Data Lookup" at bounding box center [292, 75] width 118 height 16
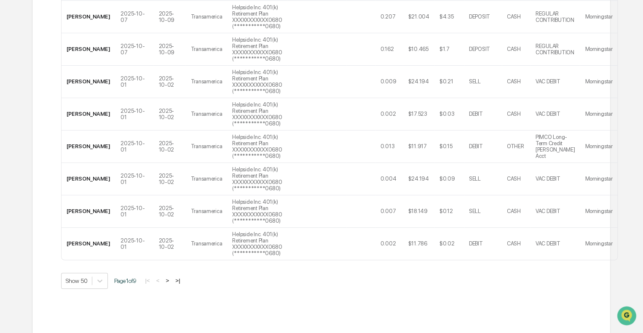
scroll to position [1638, 0]
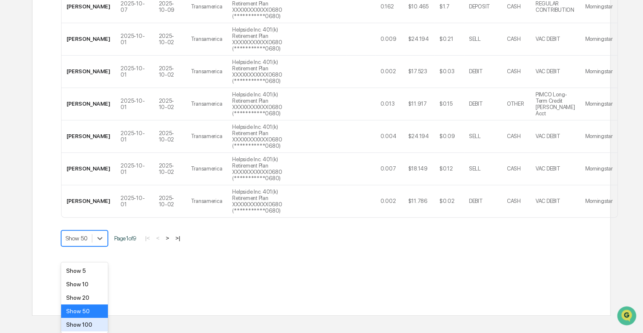
click at [80, 322] on div "Show 100" at bounding box center [84, 324] width 47 height 13
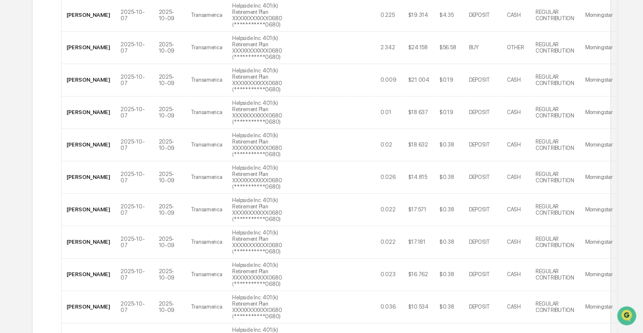
scroll to position [0, 0]
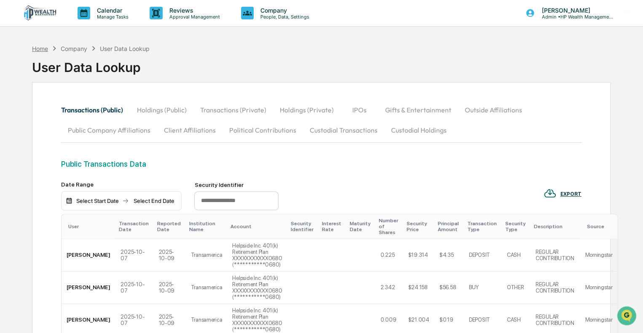
click at [42, 49] on div "Home" at bounding box center [40, 48] width 16 height 7
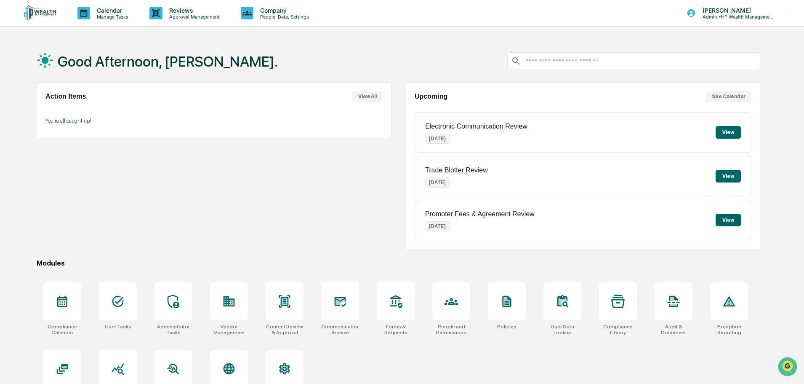
scroll to position [40, 0]
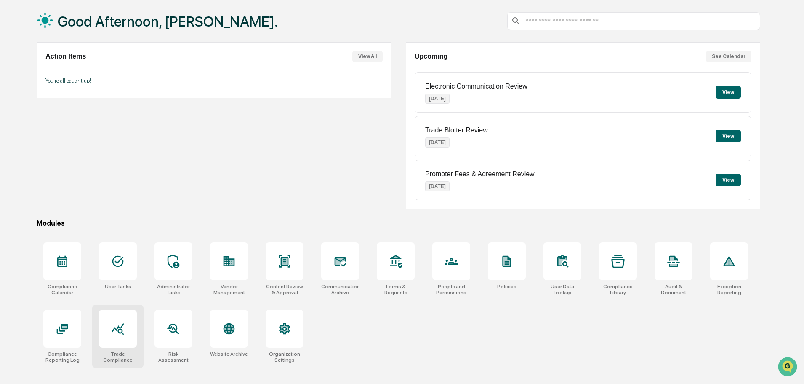
click at [110, 333] on div at bounding box center [118, 328] width 38 height 38
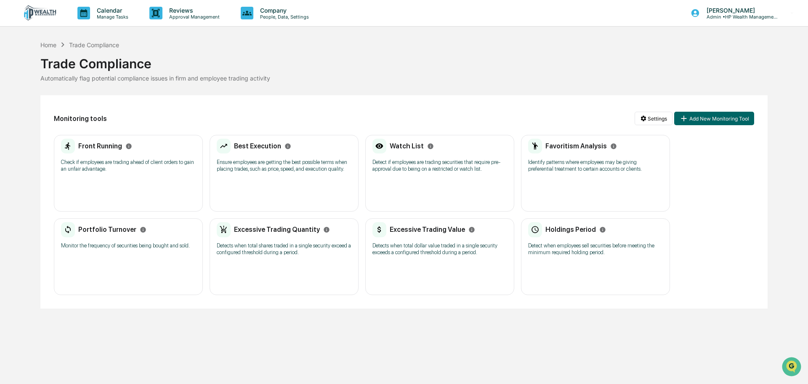
click at [564, 246] on p "Detect when employees sell securities before meeting the minimum required holdi…" at bounding box center [595, 248] width 135 height 13
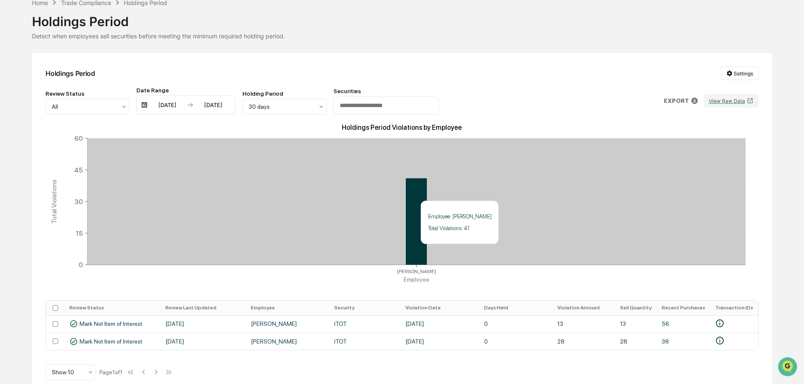
scroll to position [56, 0]
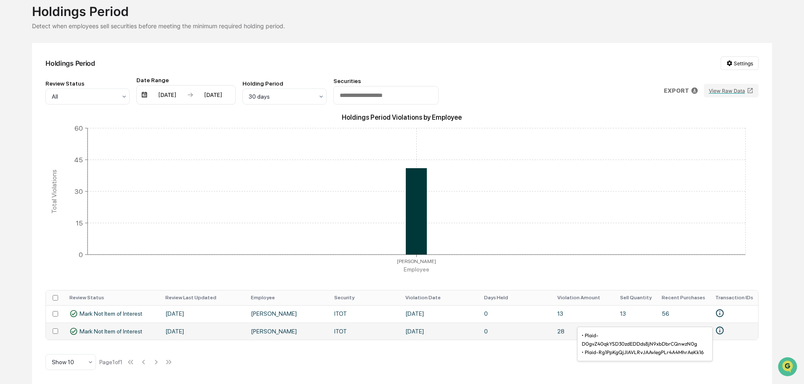
click at [723, 327] on icon "• Plaid-D0gvZ40qkYSD30zdEDDds8jN9xbDbrCQnwzN0g\a• Plaid-Rg1PpKgQjJIAVLRvJAAvIeg…" at bounding box center [719, 329] width 9 height 9
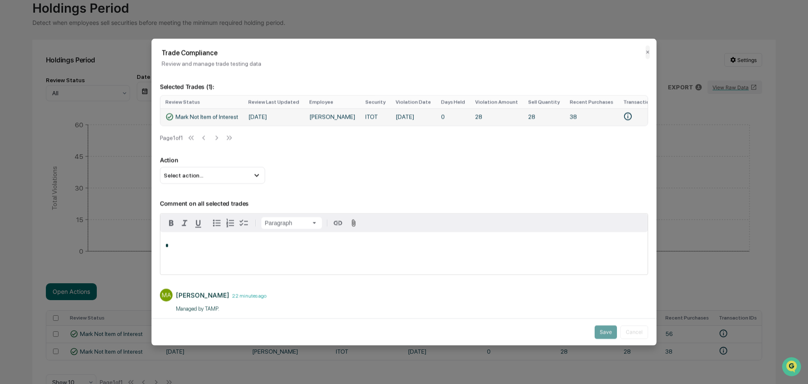
click at [324, 119] on td "[PERSON_NAME]" at bounding box center [332, 116] width 56 height 17
click at [624, 117] on icon "• Plaid-D0gvZ40qkYSD30zdEDDds8jN9xbDbrCQnwzN0g\a• Plaid-Rg1PpKgQjJIAVLRvJAAvIeg…" at bounding box center [628, 115] width 9 height 9
click at [606, 151] on div "Selected Trades ( 1 ): Review Status Review Last Updated Employee Security Viol…" at bounding box center [404, 127] width 488 height 111
click at [646, 53] on div "Trade Compliance Review and manage trade testing data ✕" at bounding box center [404, 52] width 505 height 28
drag, startPoint x: 644, startPoint y: 53, endPoint x: 643, endPoint y: 46, distance: 7.3
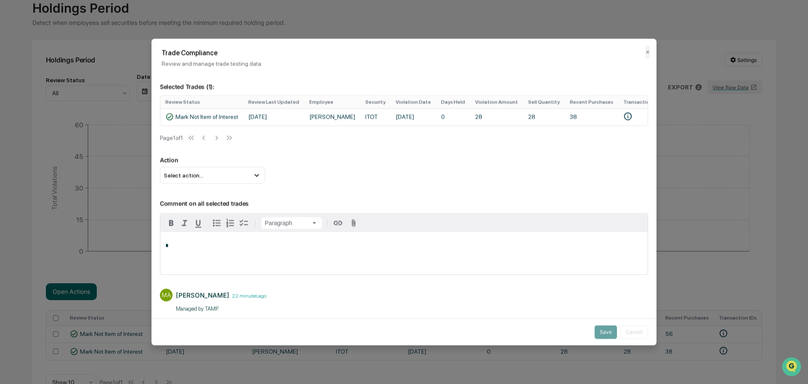
click at [646, 53] on button "✕" at bounding box center [648, 51] width 4 height 13
